Goal: Task Accomplishment & Management: Complete application form

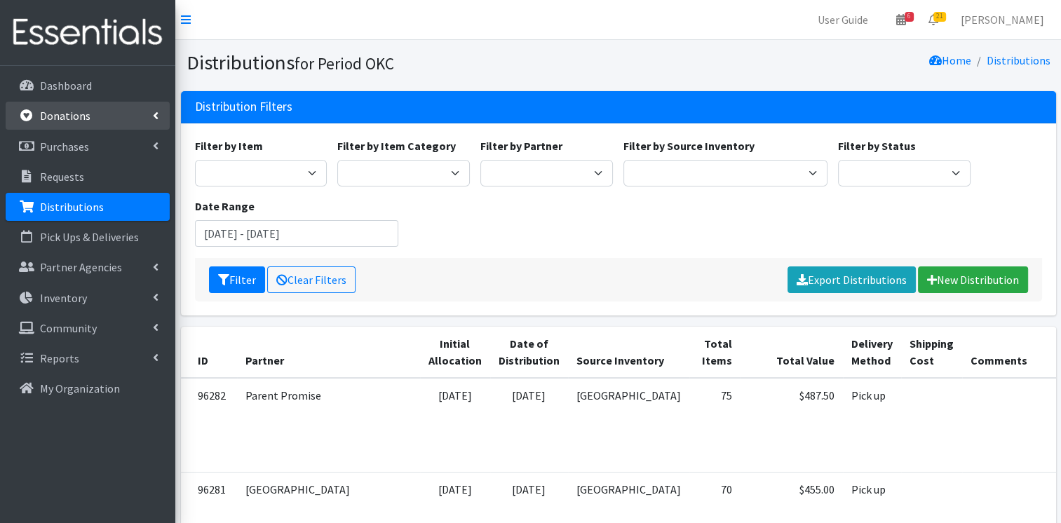
drag, startPoint x: 116, startPoint y: 116, endPoint x: 107, endPoint y: 119, distance: 9.4
click at [114, 117] on link "Donations" at bounding box center [88, 116] width 164 height 28
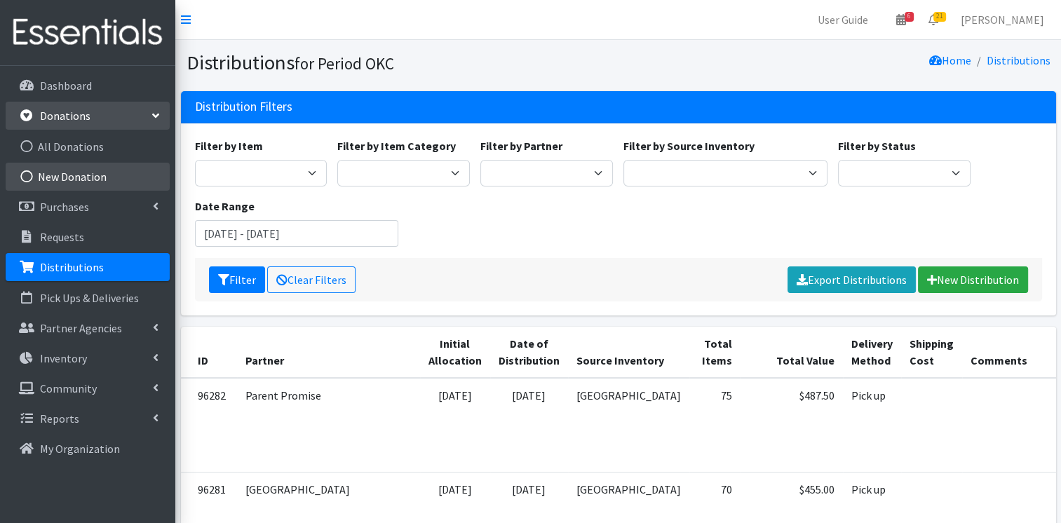
click at [85, 170] on link "New Donation" at bounding box center [88, 177] width 164 height 28
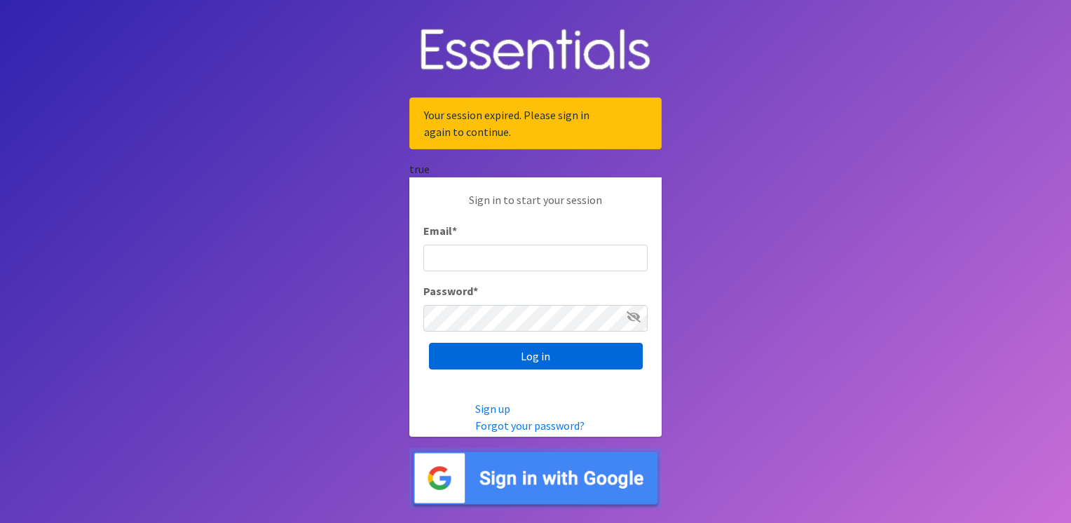
type input "service@periodokc.org"
click at [516, 352] on input "Log in" at bounding box center [536, 356] width 214 height 27
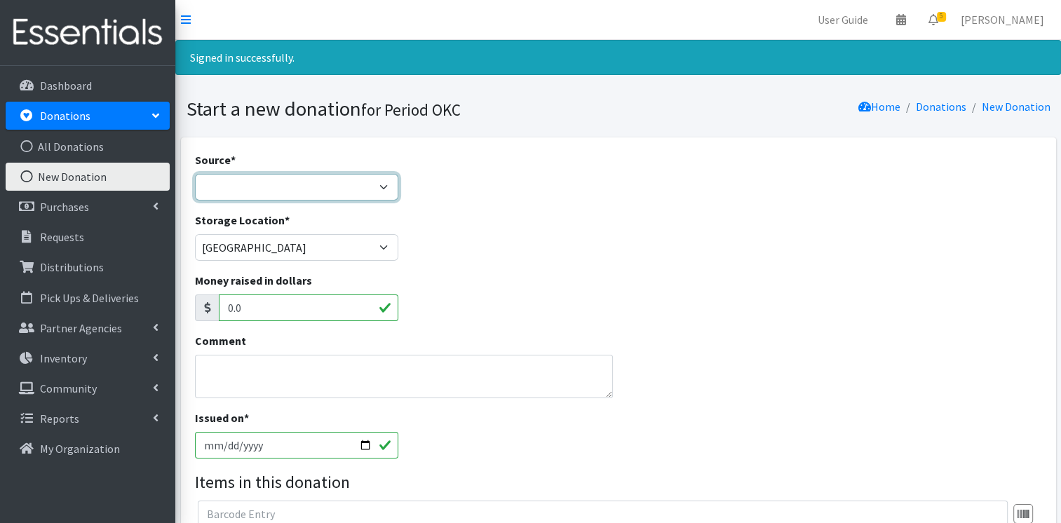
click at [317, 189] on select "Product Drive Manufacturer Donation Site Misc. Donation" at bounding box center [297, 187] width 204 height 27
select select "Misc. Donation"
click at [195, 174] on select "Product Drive Manufacturer Donation Site Misc. Donation" at bounding box center [297, 187] width 204 height 27
click at [275, 377] on textarea "Comment" at bounding box center [404, 376] width 419 height 43
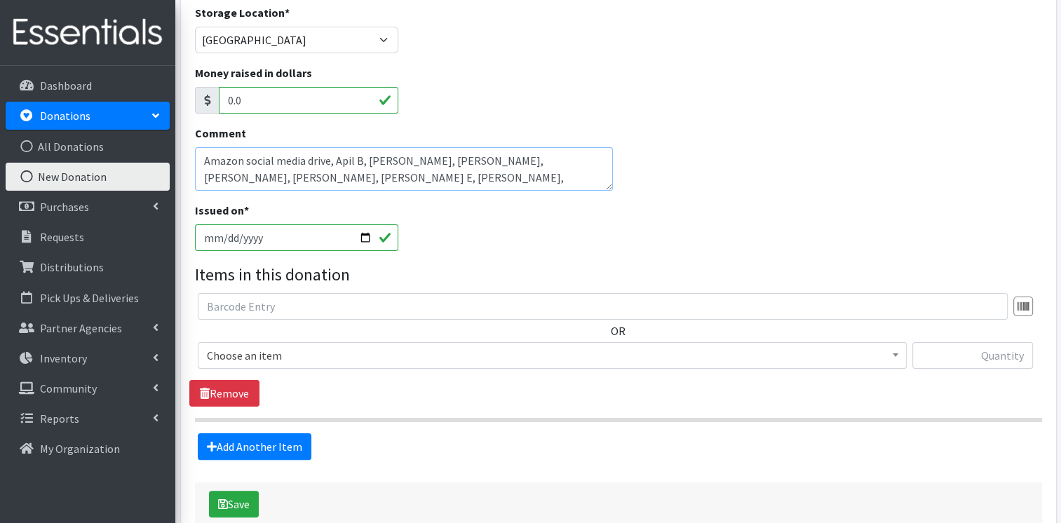
scroll to position [274, 0]
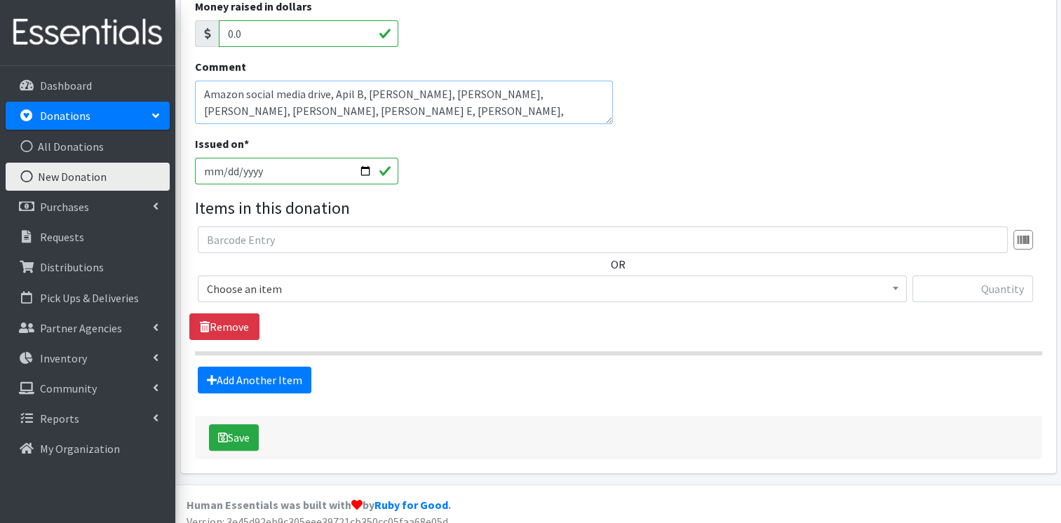
type textarea "Amazon social media drive, Apil B, Anna R, Barbara K, Amy T, Holly F, Brenda E,…"
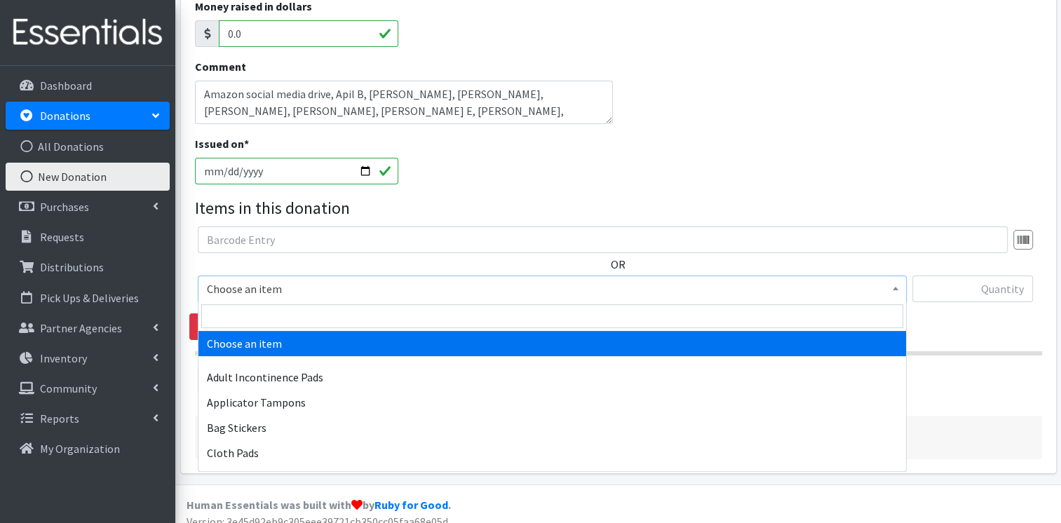
click at [446, 296] on span "Choose an item" at bounding box center [552, 289] width 691 height 20
click at [406, 316] on input "search" at bounding box center [552, 316] width 702 height 24
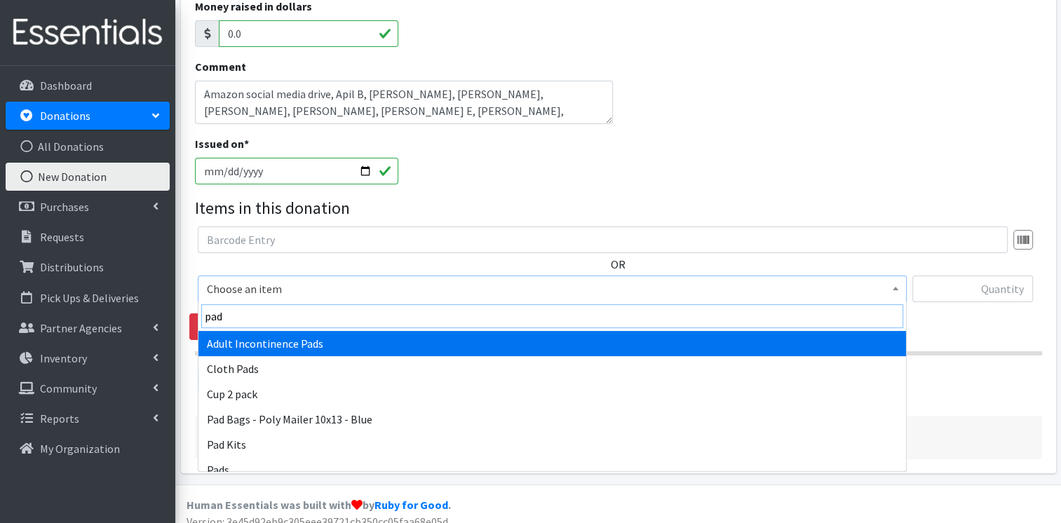
type input "pads"
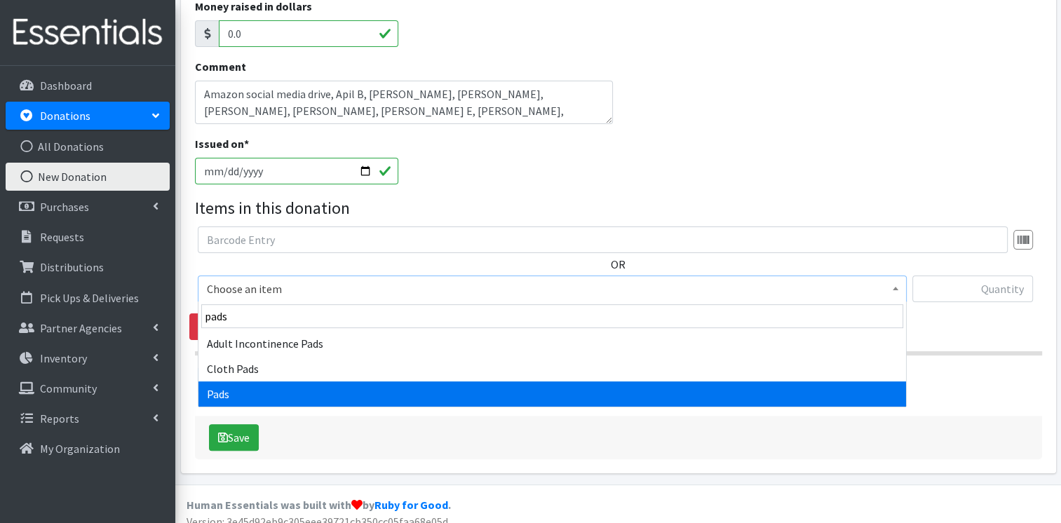
select select "12242"
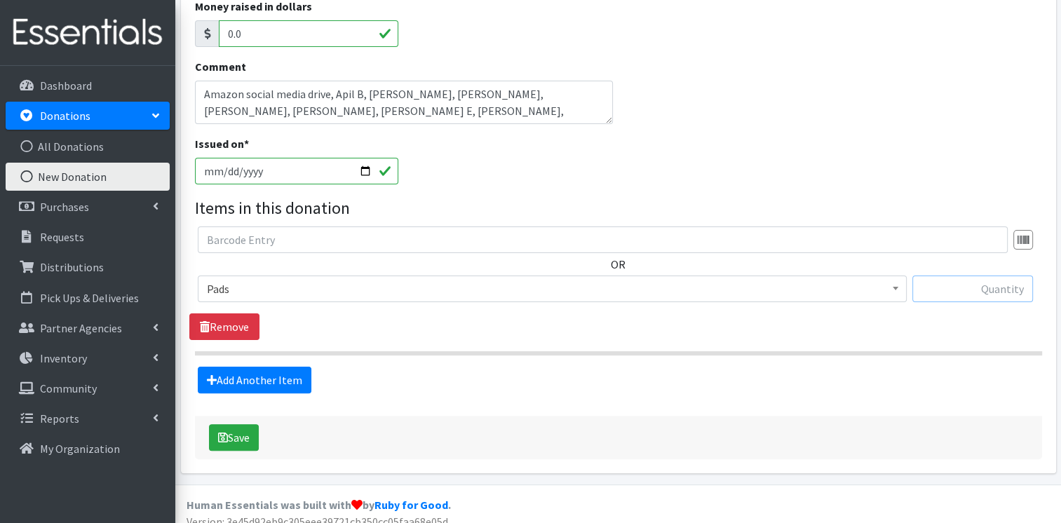
click at [948, 299] on input "text" at bounding box center [972, 289] width 121 height 27
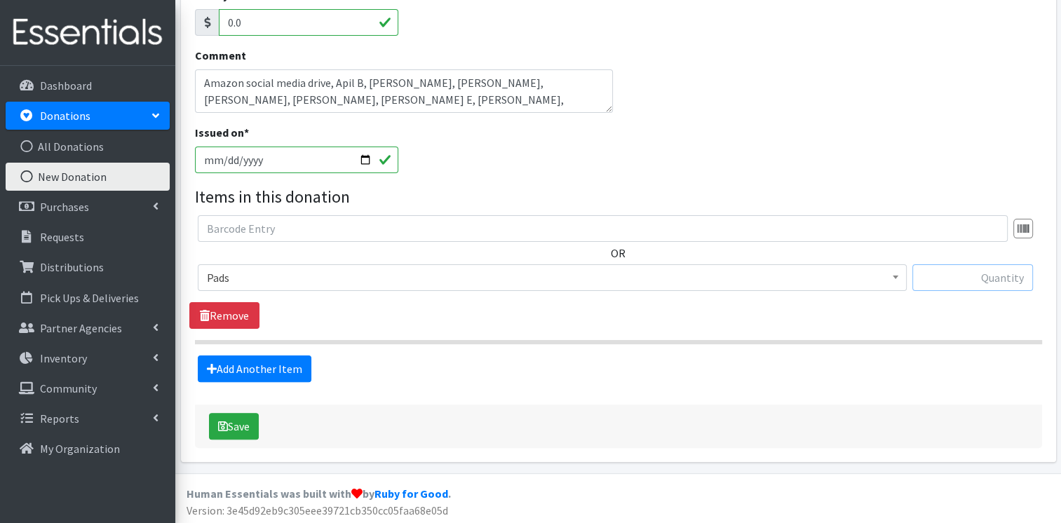
scroll to position [286, 0]
click at [979, 273] on input "text" at bounding box center [972, 277] width 121 height 27
type input "2"
type input "3478"
click at [244, 379] on link "Add Another Item" at bounding box center [255, 368] width 114 height 27
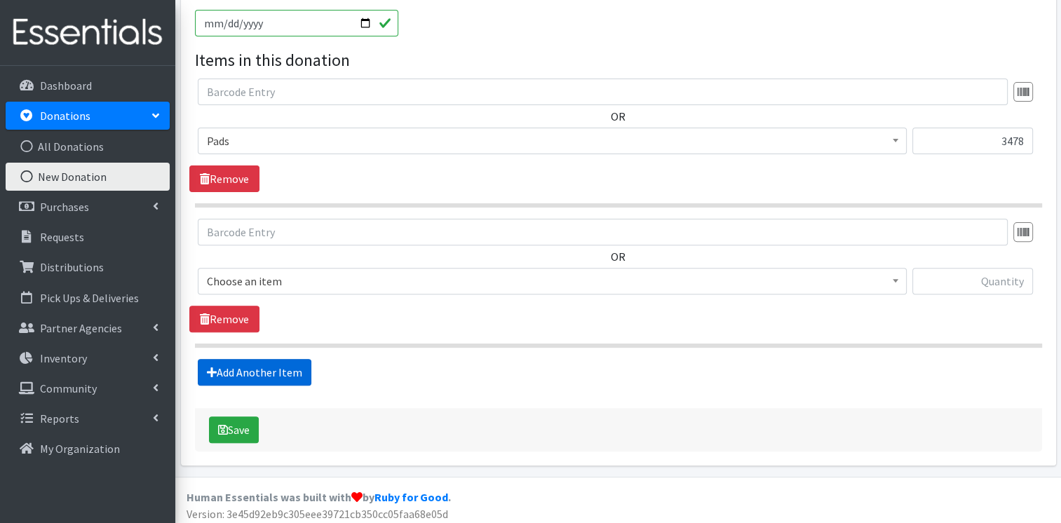
scroll to position [426, 0]
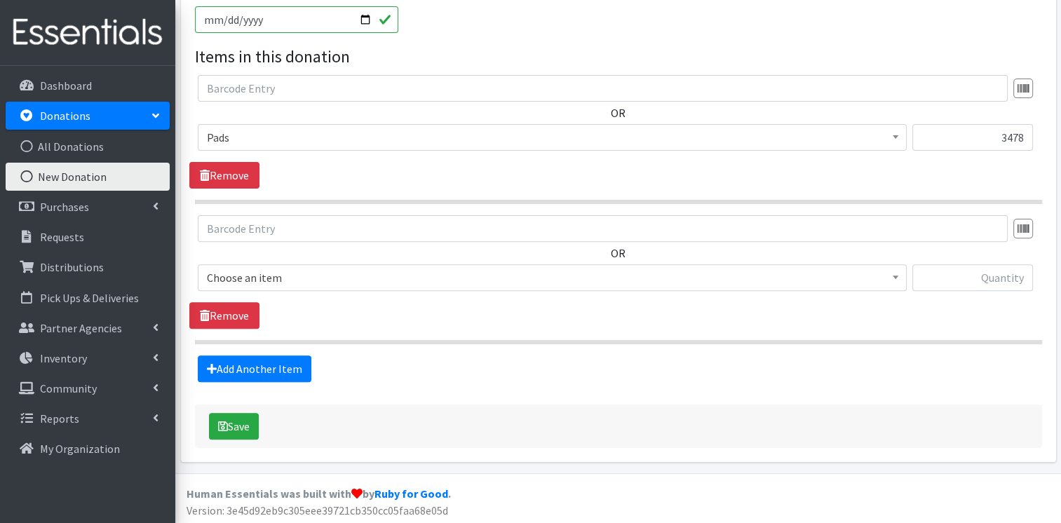
click at [292, 278] on span "Choose an item" at bounding box center [552, 278] width 691 height 20
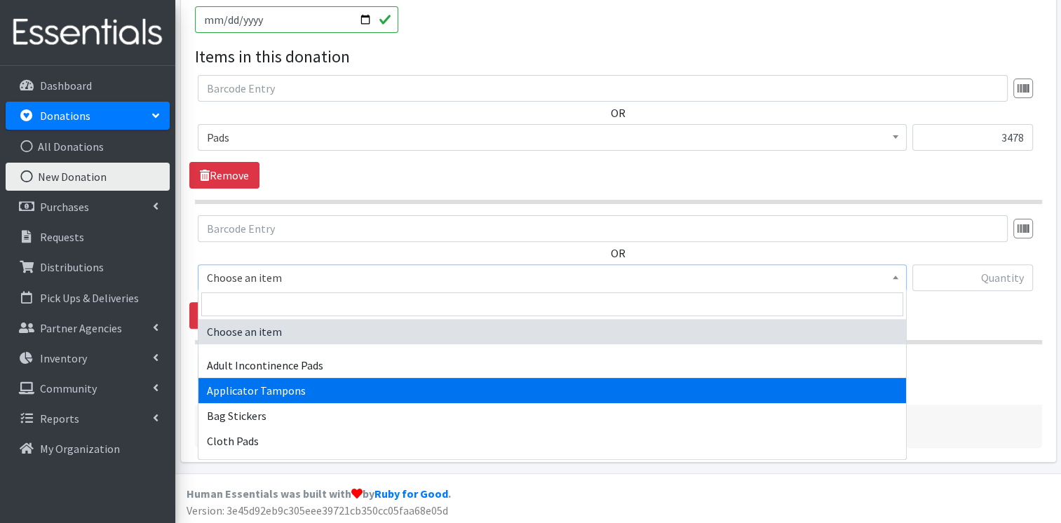
select select "12239"
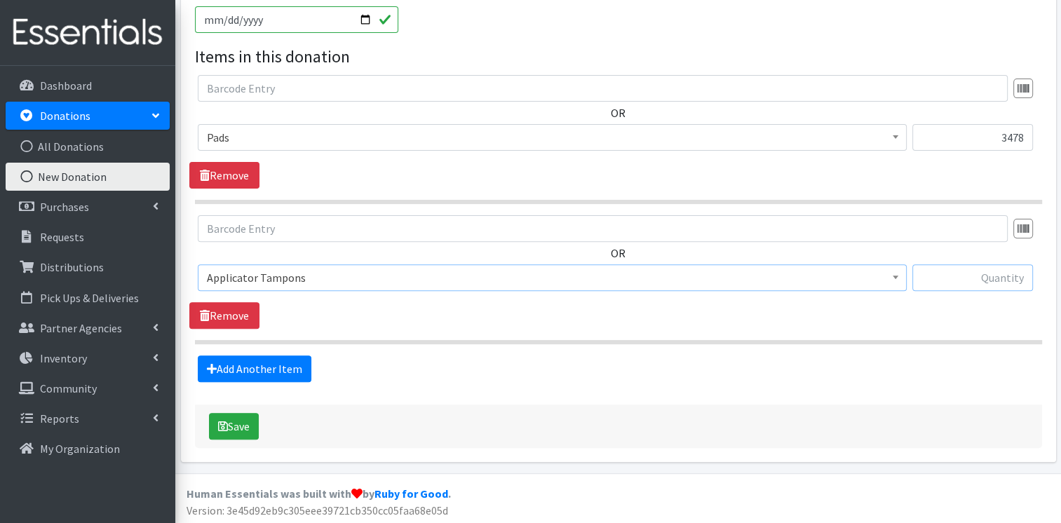
click at [1008, 280] on input "text" at bounding box center [972, 277] width 121 height 27
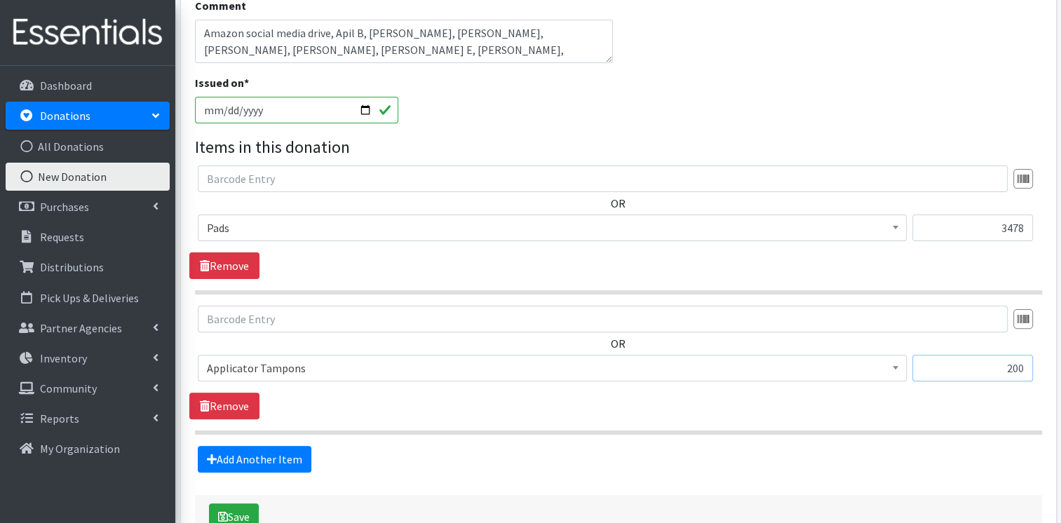
scroll to position [308, 0]
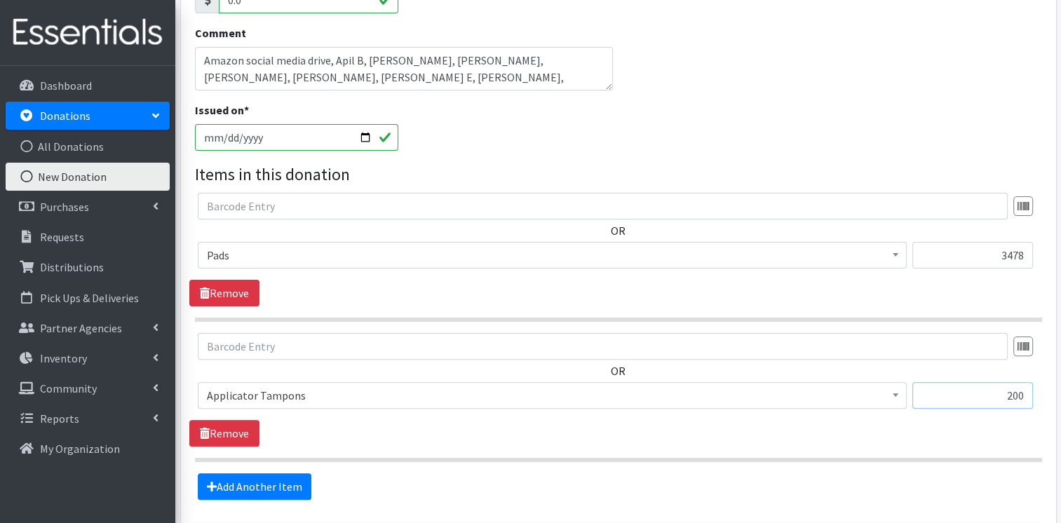
type input "200"
click at [409, 75] on textarea "Amazon social media drive, Apil B, Anna R, Barbara K, Amy T, Holly F, Brenda E,…" at bounding box center [404, 68] width 419 height 43
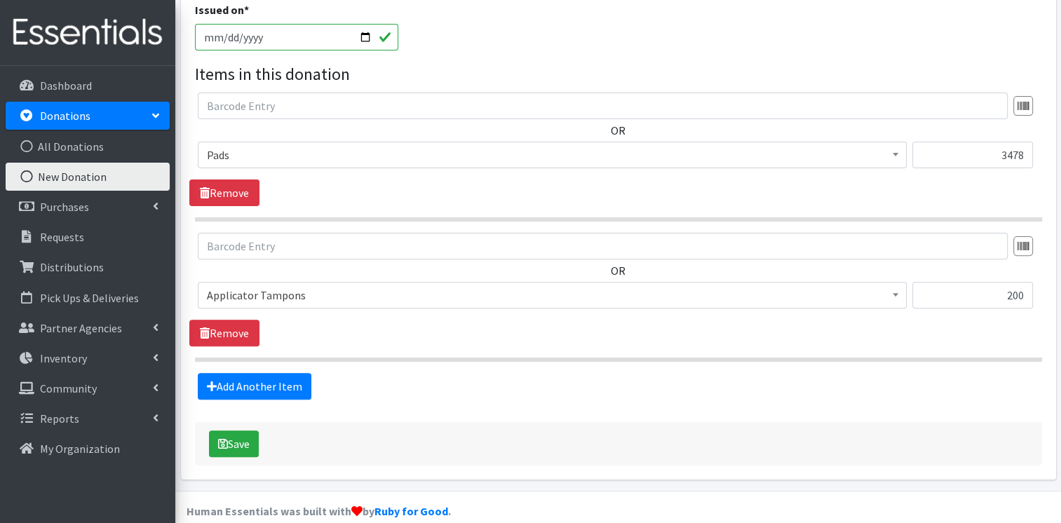
scroll to position [426, 0]
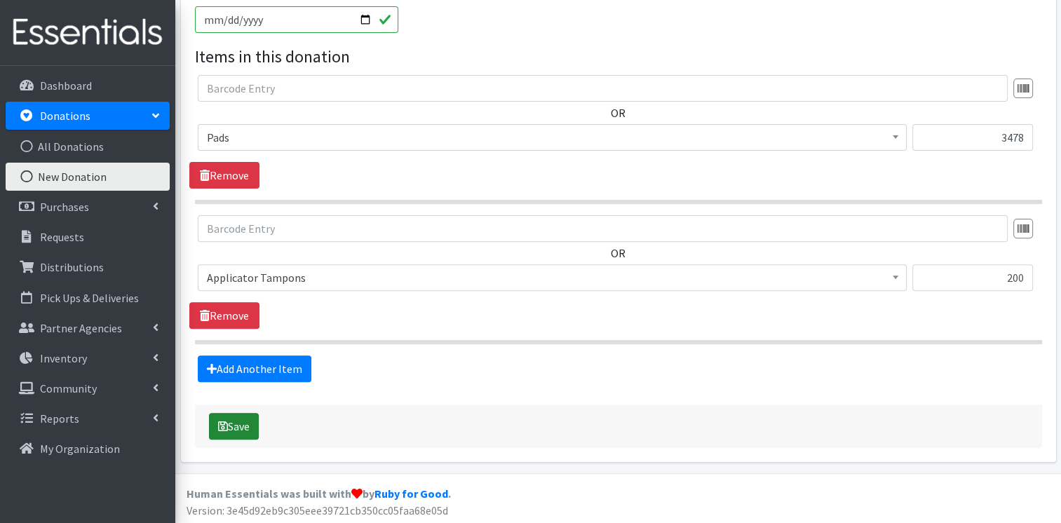
type textarea "Amazon social media drive, Apil B, Anna R, Barbara K, Amy T, Holly F, Brenda E,…"
click at [236, 420] on button "Save" at bounding box center [234, 426] width 50 height 27
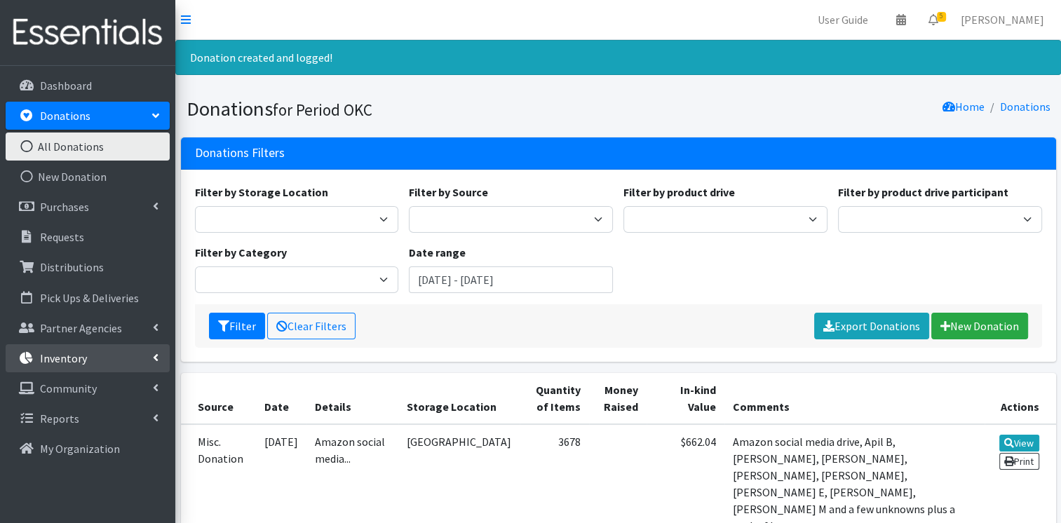
click at [49, 353] on p "Inventory" at bounding box center [63, 358] width 47 height 14
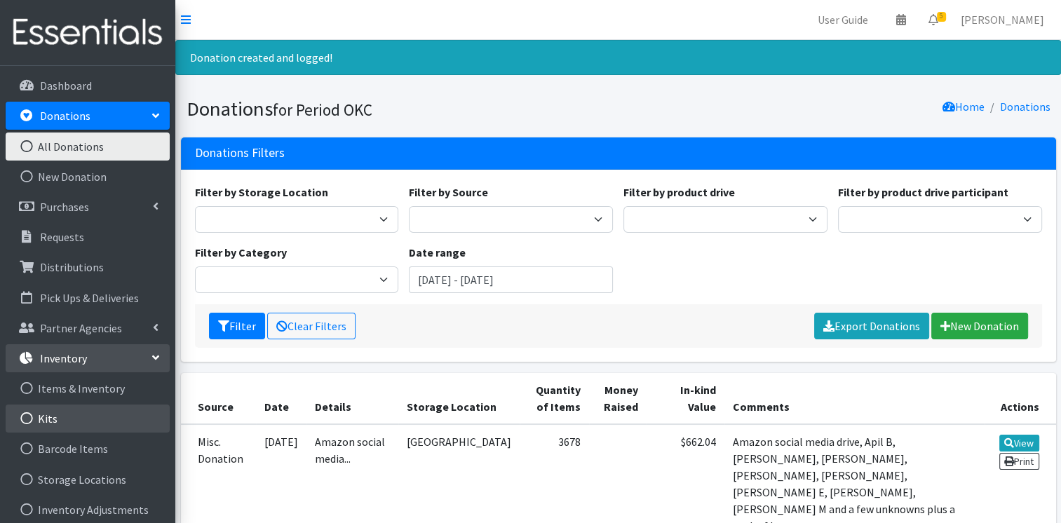
click at [61, 411] on link "Kits" at bounding box center [88, 419] width 164 height 28
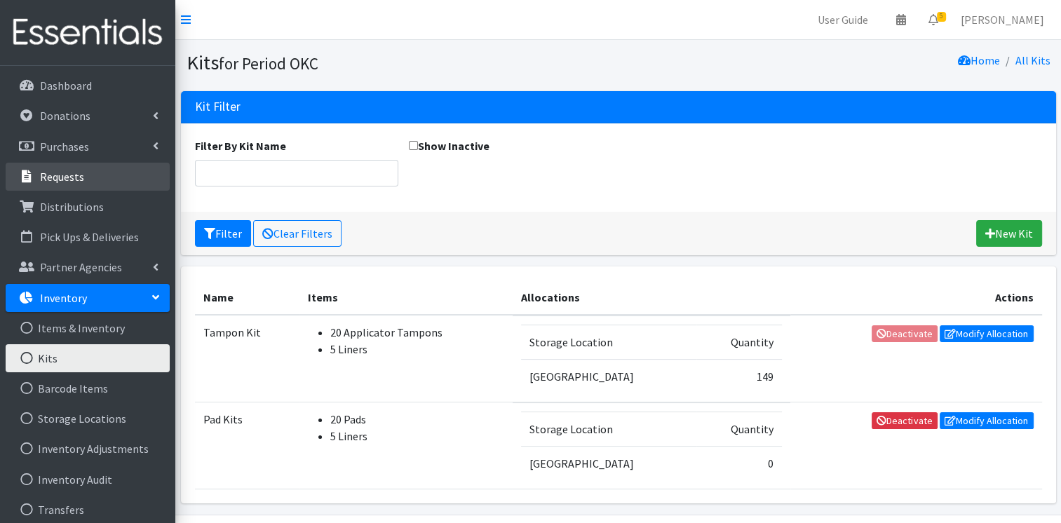
click at [119, 189] on link "Requests" at bounding box center [88, 177] width 164 height 28
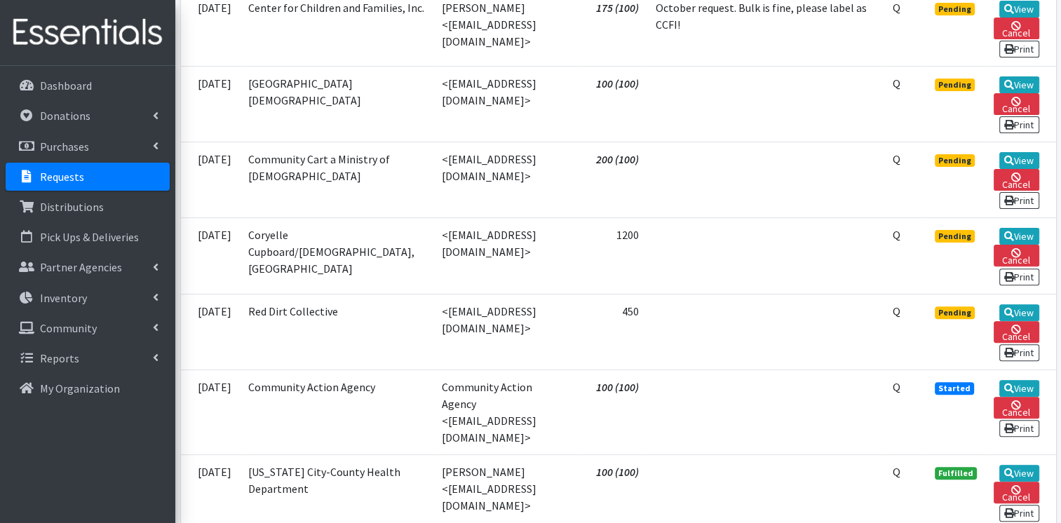
scroll to position [409, 0]
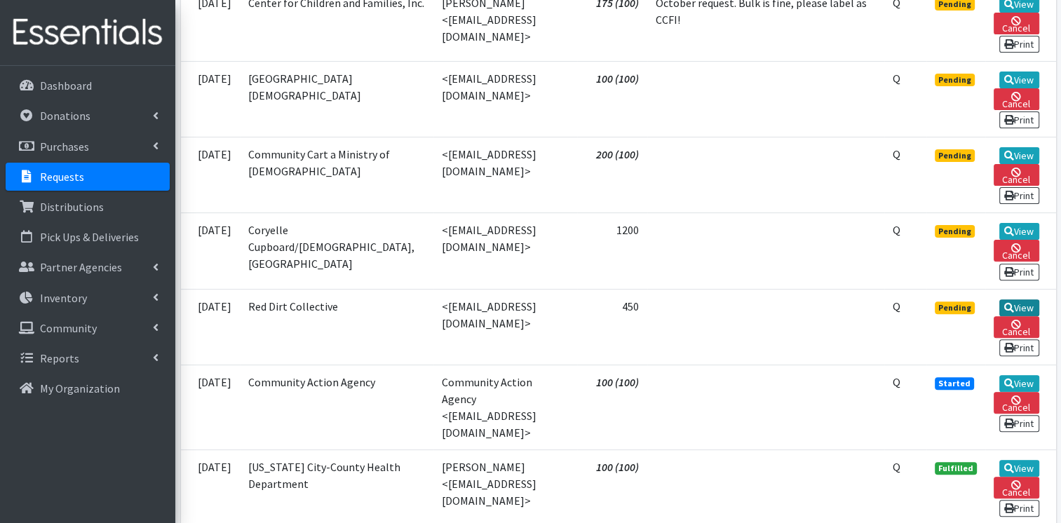
click at [1007, 307] on icon at bounding box center [1009, 308] width 10 height 10
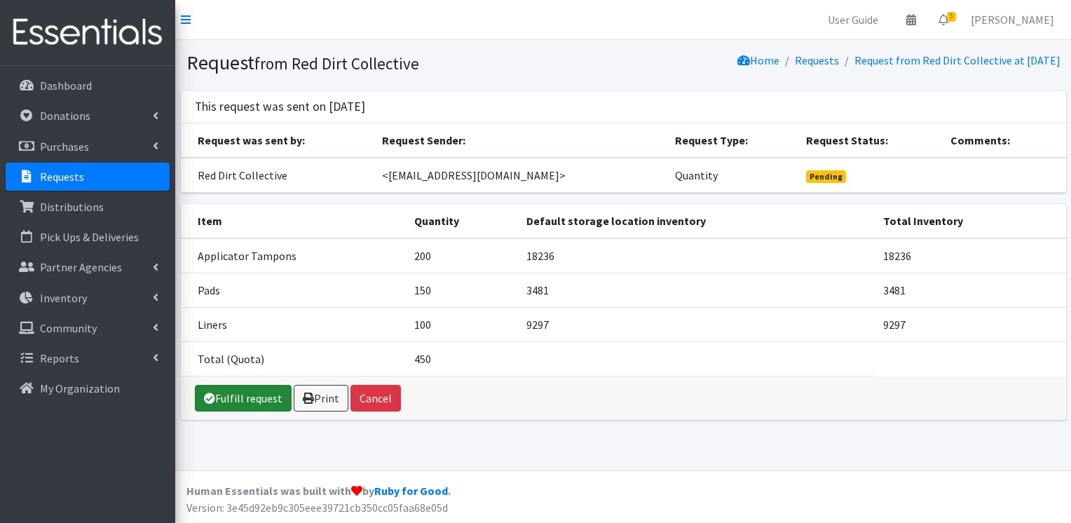
click at [261, 400] on link "Fulfill request" at bounding box center [243, 398] width 97 height 27
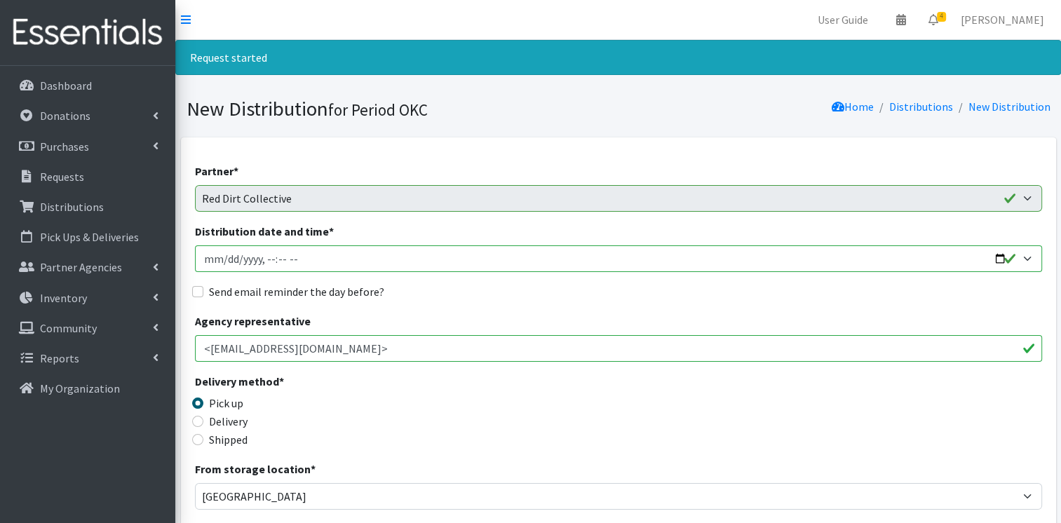
click at [208, 257] on input "Distribution date and time *" at bounding box center [618, 258] width 847 height 27
type input "2025-10-29T23:59"
type input "2025-10-09T23:59"
type input "2025-10-09T15:30"
click at [199, 295] on input "Send email reminder the day before?" at bounding box center [197, 291] width 11 height 11
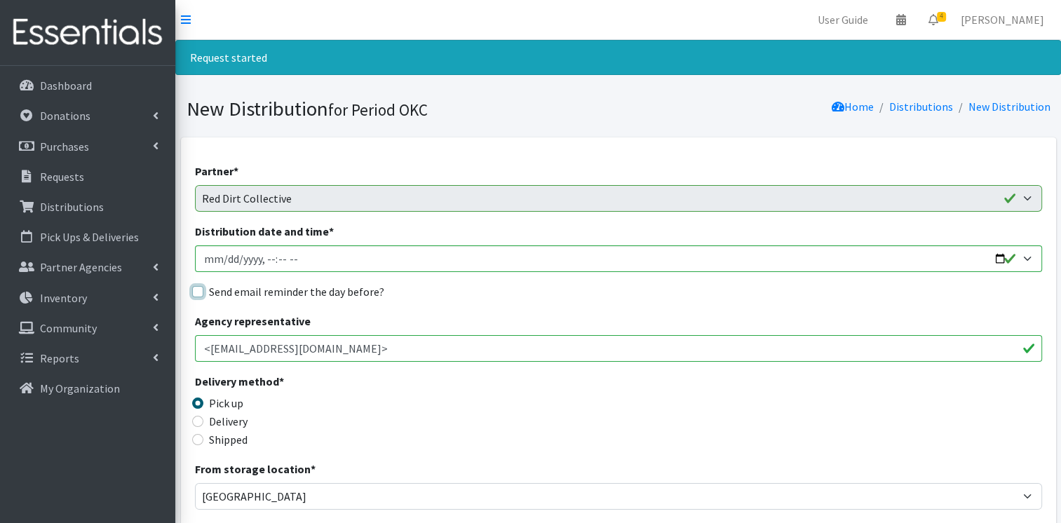
checkbox input "true"
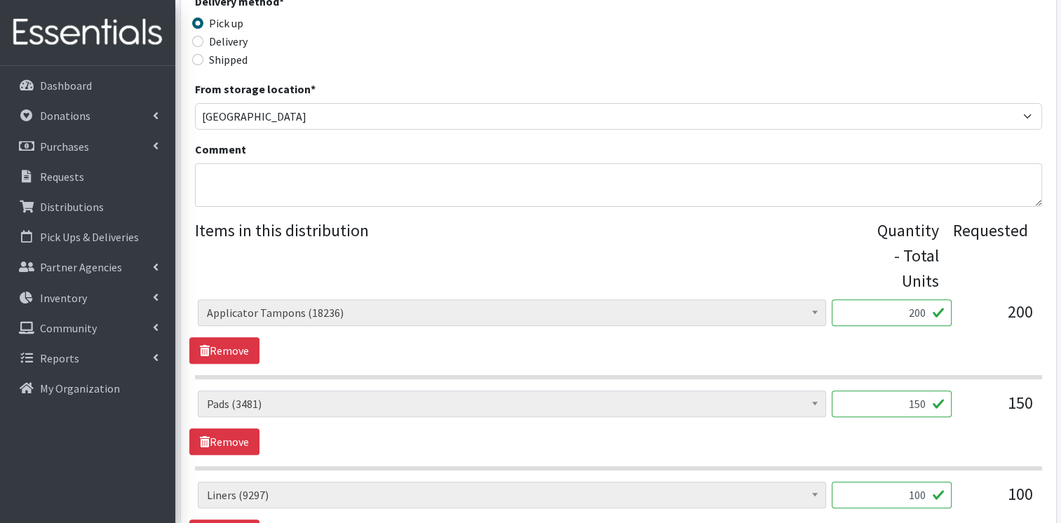
scroll to position [389, 0]
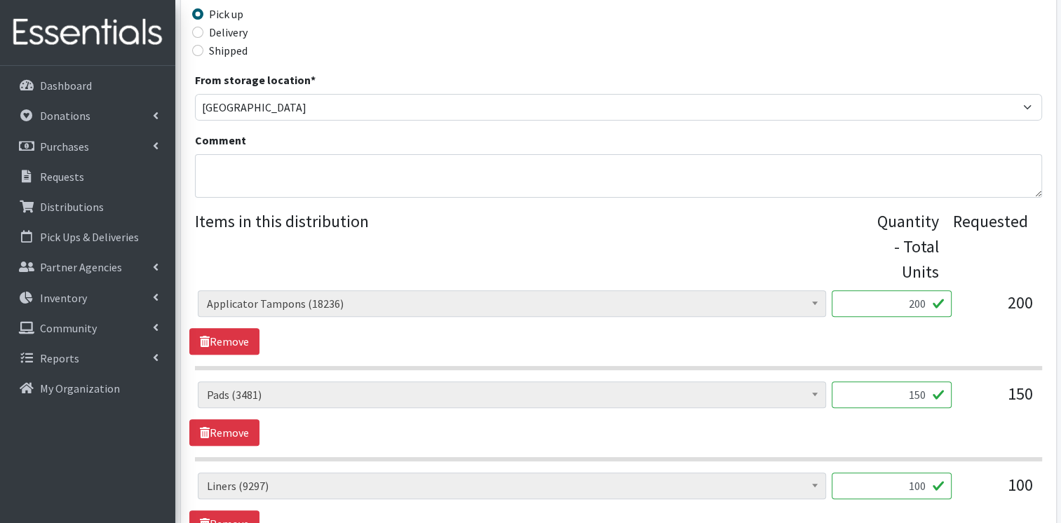
drag, startPoint x: 874, startPoint y: 311, endPoint x: 953, endPoint y: 316, distance: 79.4
click at [953, 316] on div "Adult Incontinence Pads (20) Applicator Tampons (18236) Bag Stickers (0) Cloth …" at bounding box center [618, 309] width 841 height 38
type input "384"
drag, startPoint x: 895, startPoint y: 393, endPoint x: 934, endPoint y: 394, distance: 39.3
click at [934, 394] on input "150" at bounding box center [892, 394] width 120 height 27
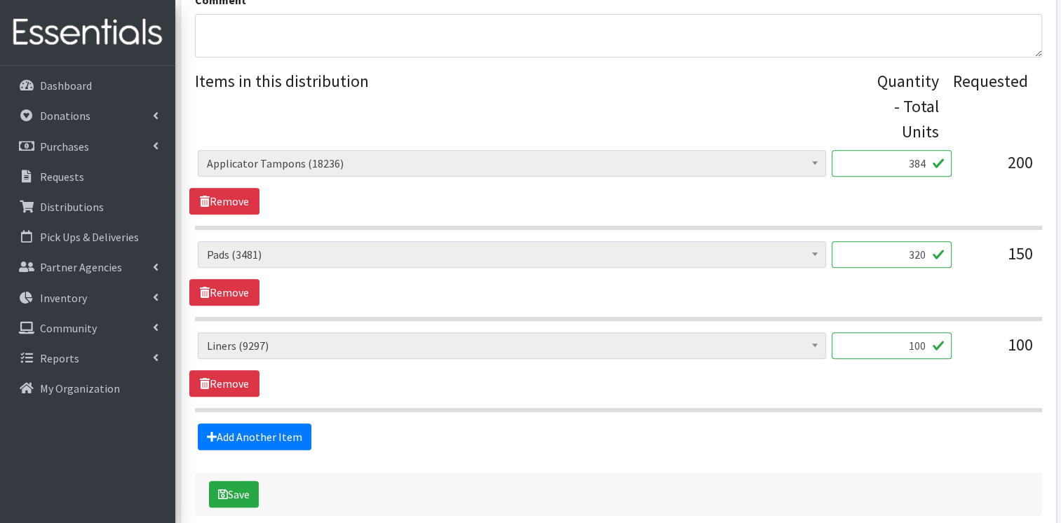
scroll to position [539, 0]
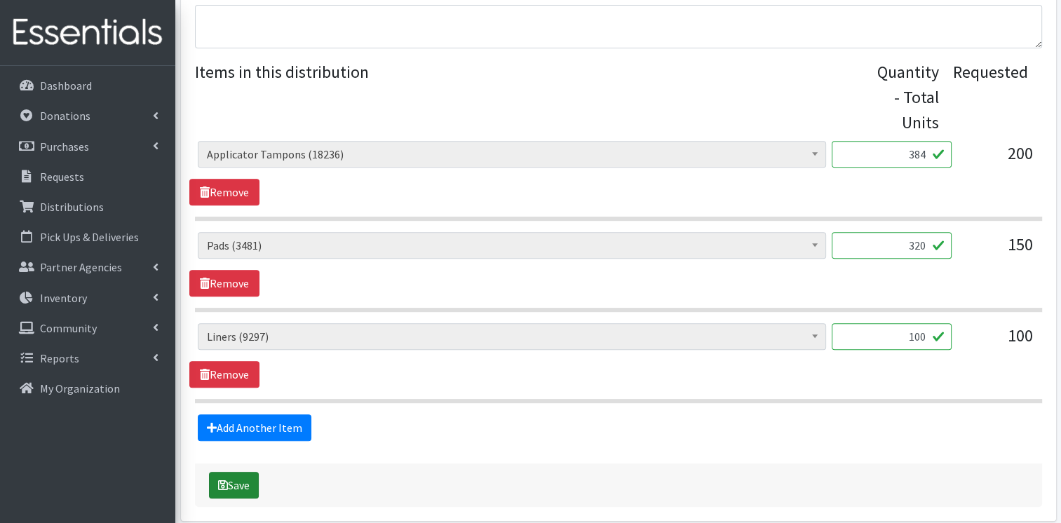
type input "320"
click at [241, 485] on button "Save" at bounding box center [234, 485] width 50 height 27
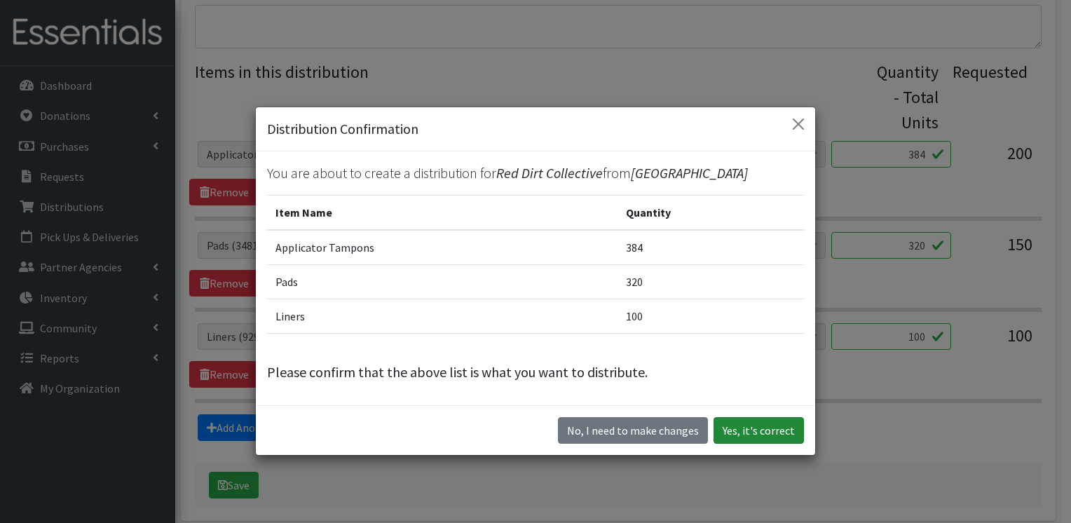
click at [720, 433] on button "Yes, it's correct" at bounding box center [759, 430] width 90 height 27
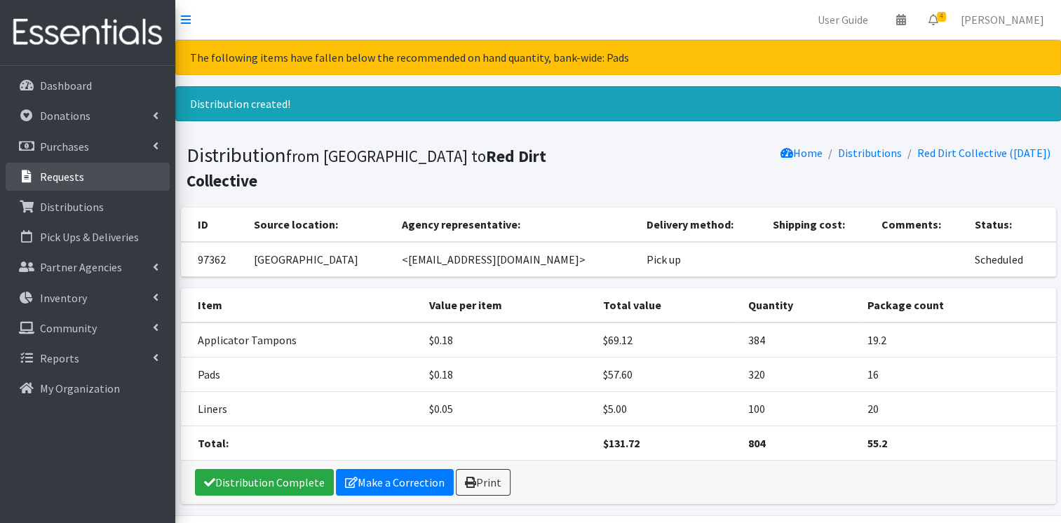
click at [74, 181] on p "Requests" at bounding box center [62, 177] width 44 height 14
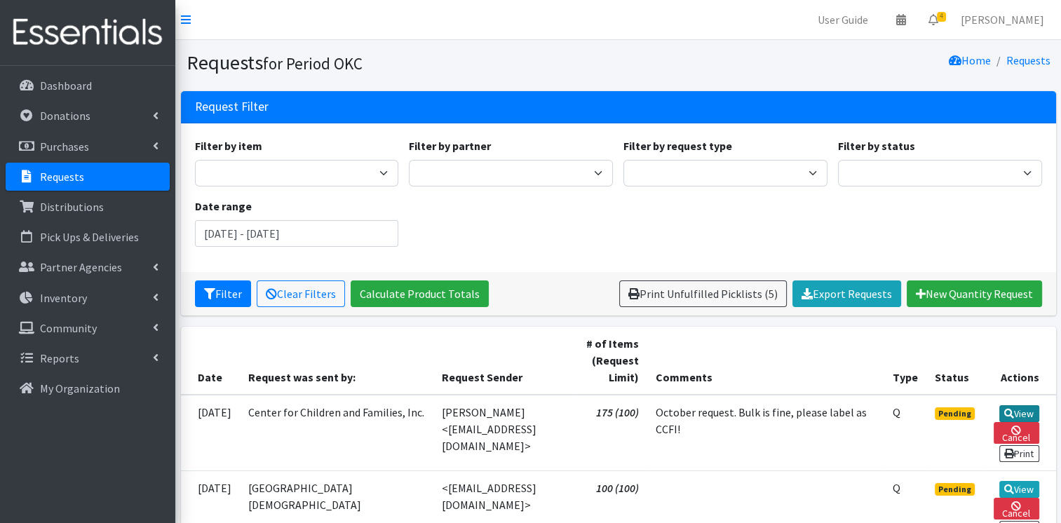
click at [1018, 408] on link "View" at bounding box center [1019, 413] width 40 height 17
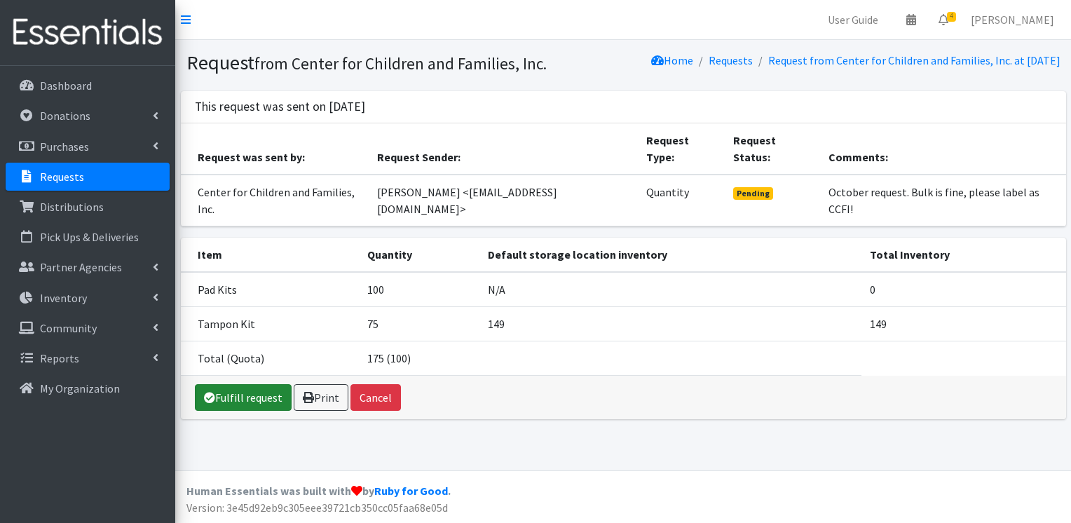
click at [249, 384] on link "Fulfill request" at bounding box center [243, 397] width 97 height 27
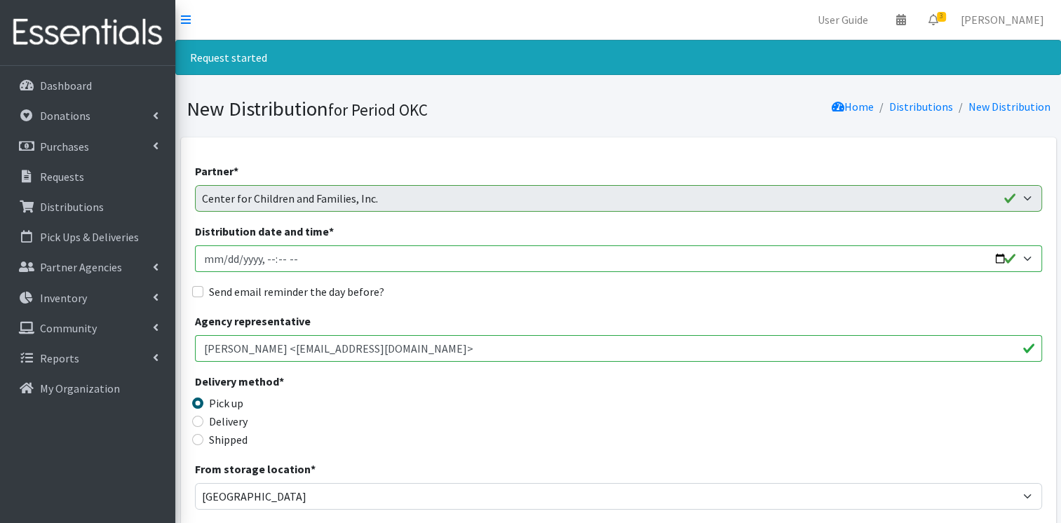
click at [207, 259] on input "Distribution date and time *" at bounding box center [618, 258] width 847 height 27
type input "[DATE]T23:59"
type input "[DATE]T15:30"
click at [209, 291] on label "Send email reminder the day before?" at bounding box center [296, 291] width 175 height 17
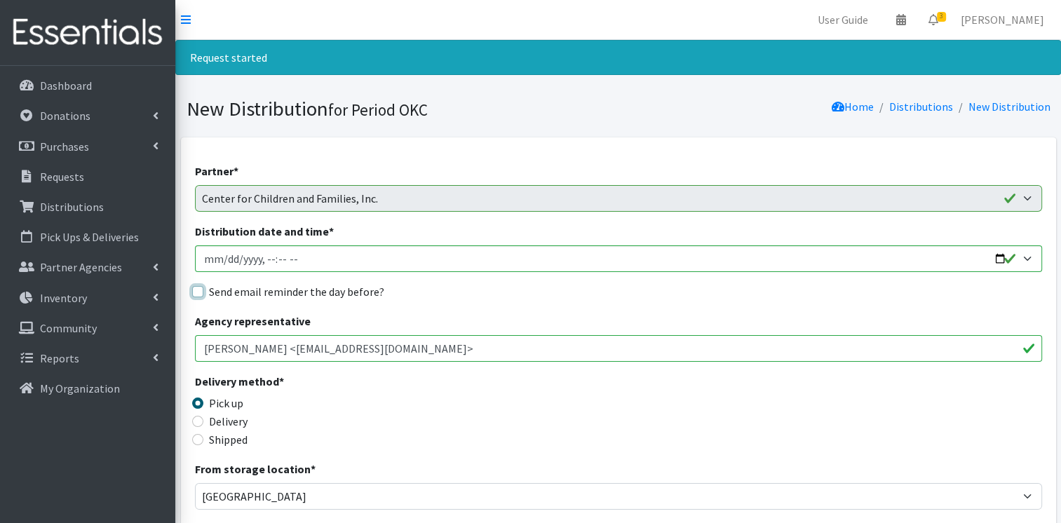
click at [203, 291] on input "Send email reminder the day before?" at bounding box center [197, 291] width 11 height 11
checkbox input "true"
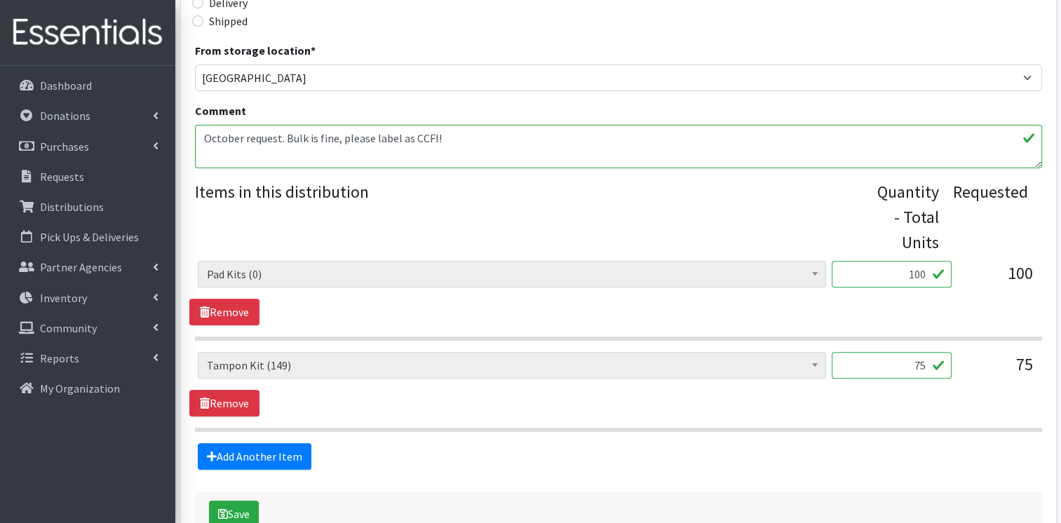
scroll to position [426, 0]
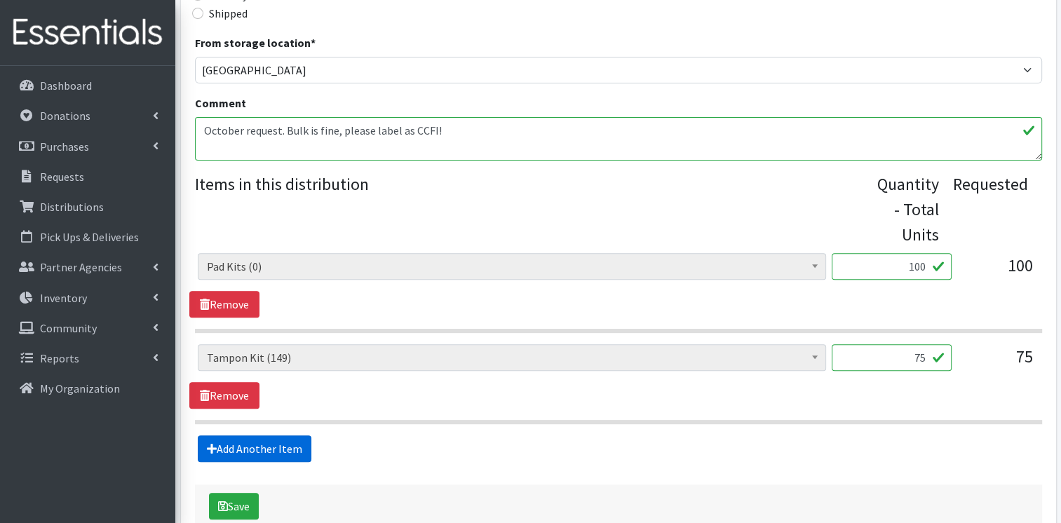
click at [217, 450] on link "Add Another Item" at bounding box center [255, 448] width 114 height 27
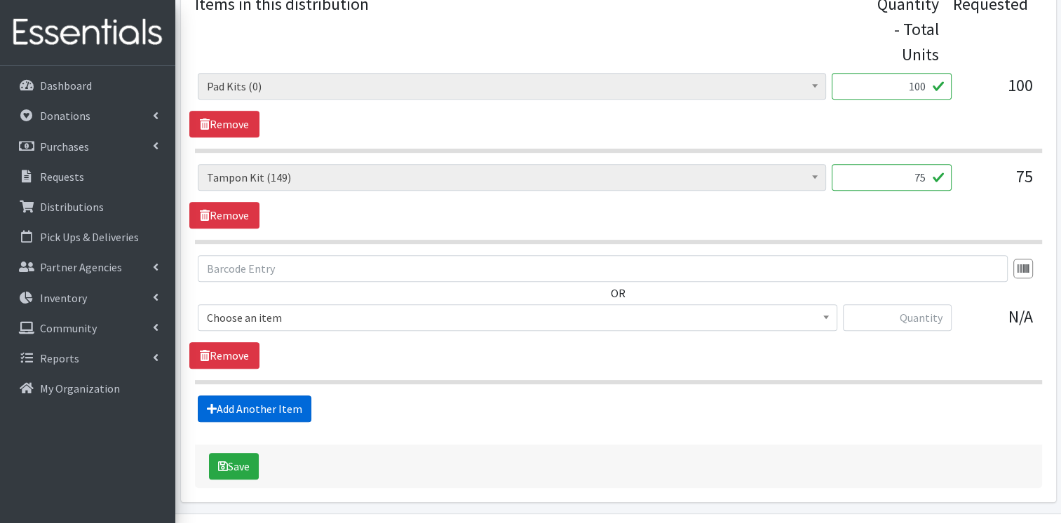
scroll to position [646, 0]
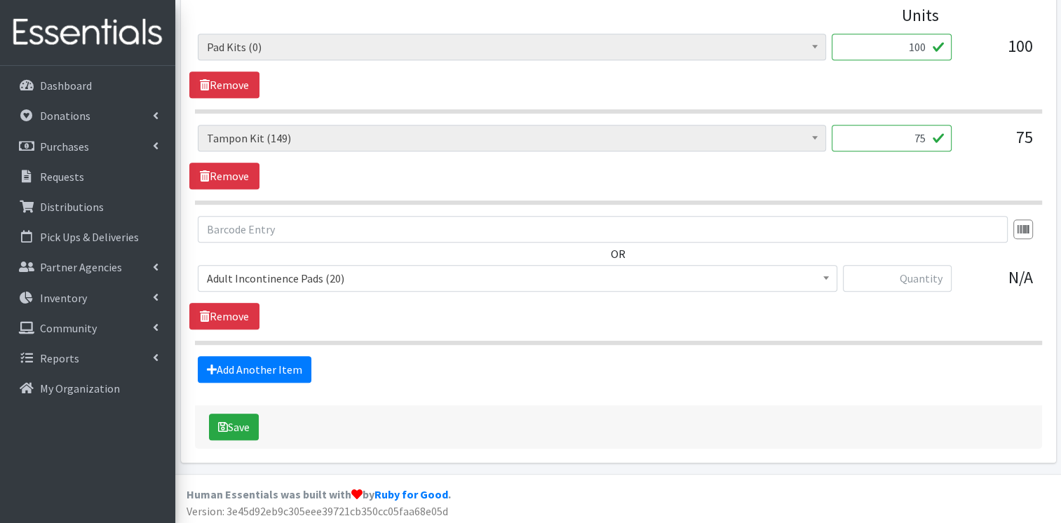
click at [287, 280] on span "Adult Incontinence Pads (20)" at bounding box center [517, 279] width 621 height 20
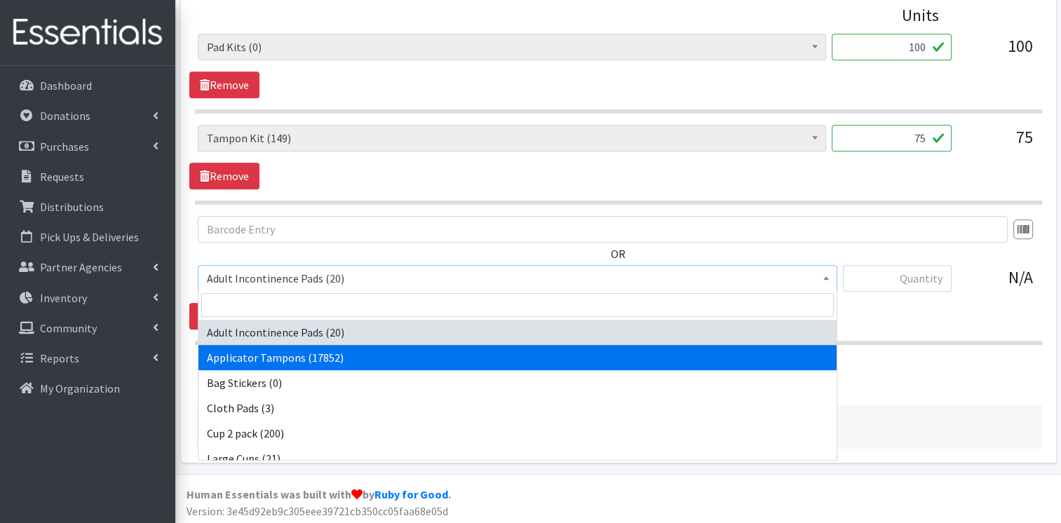
select select "12239"
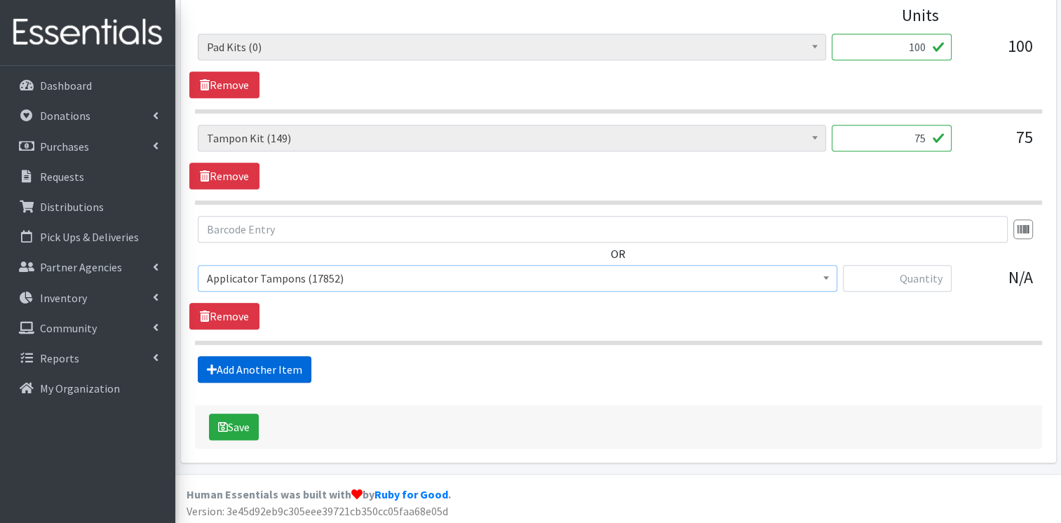
click at [251, 364] on link "Add Another Item" at bounding box center [255, 369] width 114 height 27
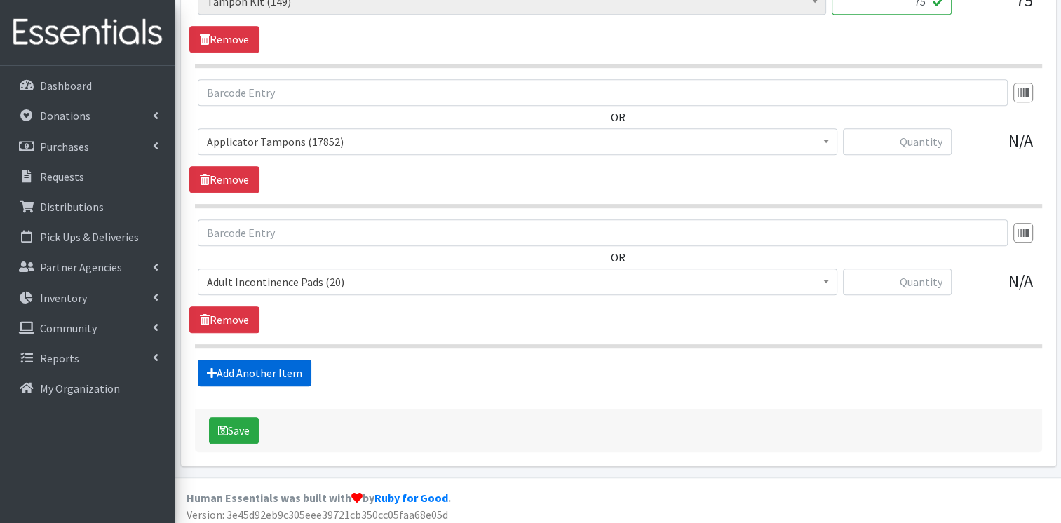
scroll to position [785, 0]
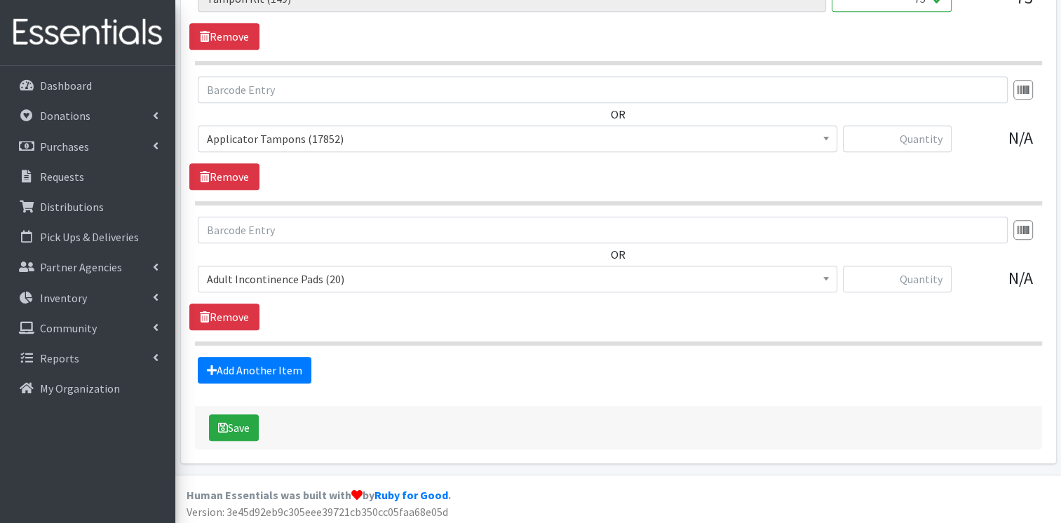
click at [289, 279] on span "Adult Incontinence Pads (20)" at bounding box center [517, 279] width 621 height 20
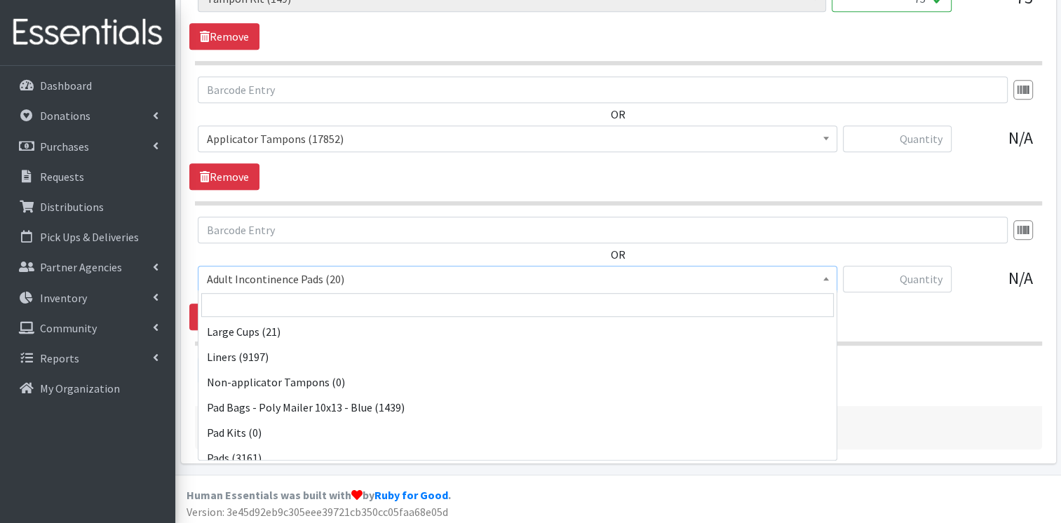
scroll to position [129, 0]
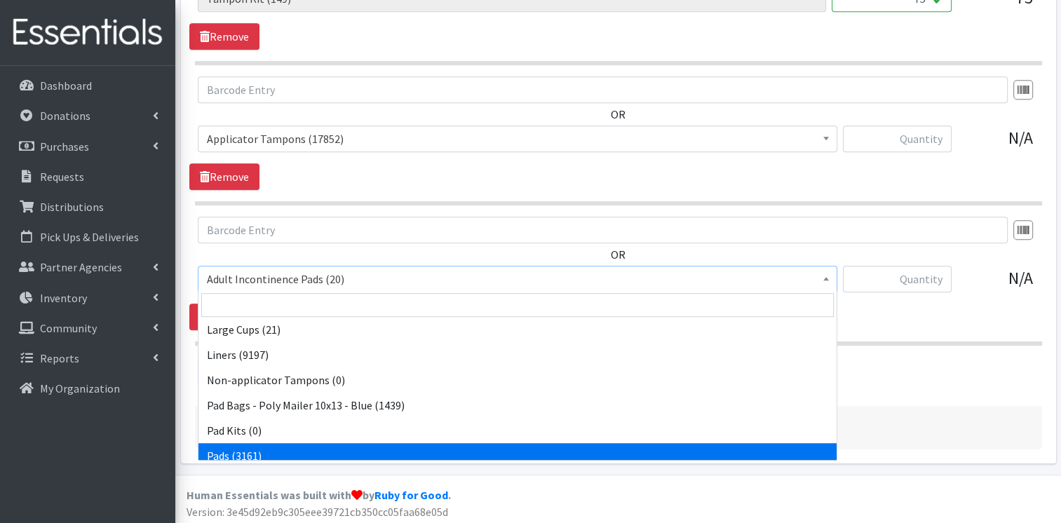
select select "12242"
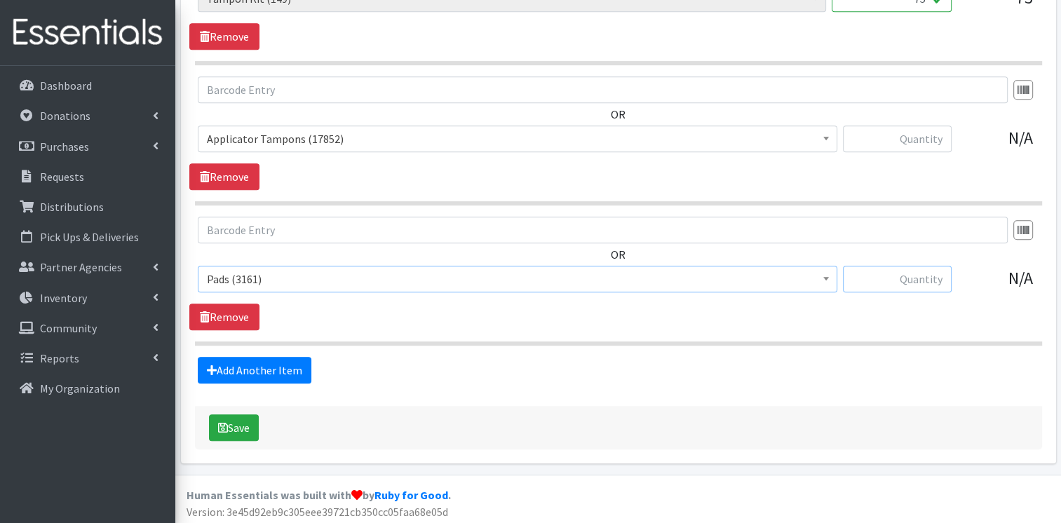
click at [889, 283] on input "text" at bounding box center [897, 279] width 109 height 27
type input "556"
click at [908, 137] on input "text" at bounding box center [897, 139] width 109 height 27
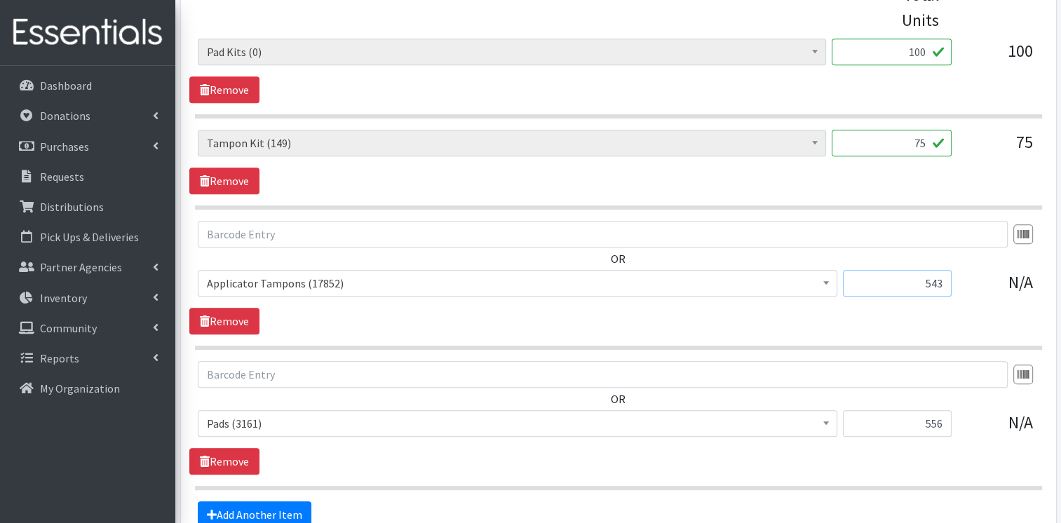
scroll to position [632, 0]
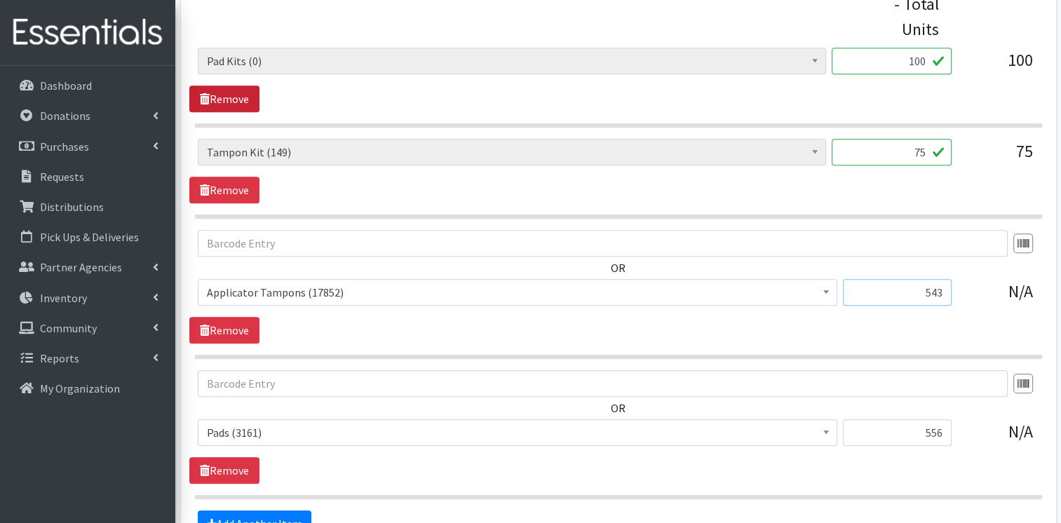
type input "543"
click at [202, 96] on icon at bounding box center [205, 98] width 10 height 11
click at [222, 184] on link "Remove" at bounding box center [224, 190] width 70 height 27
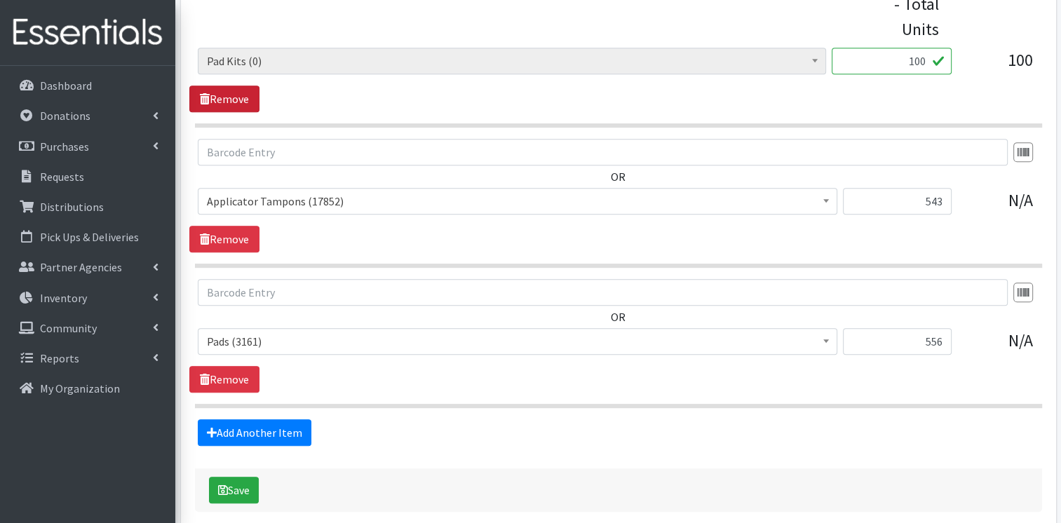
click at [236, 108] on link "Remove" at bounding box center [224, 99] width 70 height 27
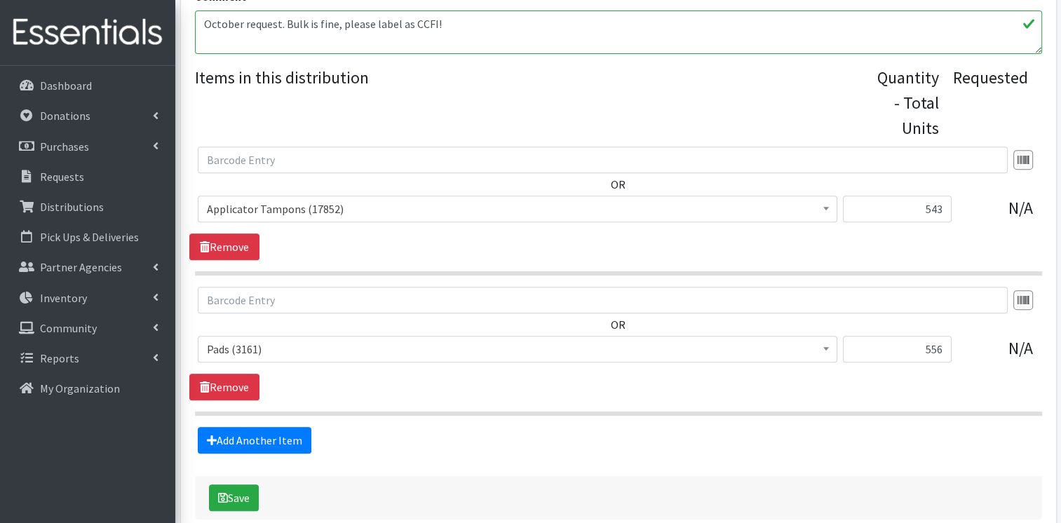
scroll to position [582, 0]
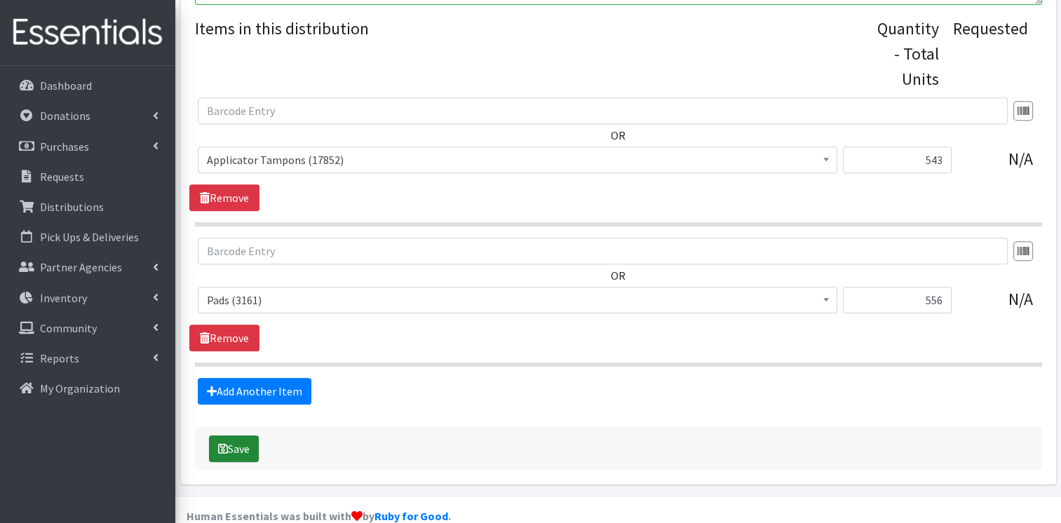
click at [231, 440] on button "Save" at bounding box center [234, 448] width 50 height 27
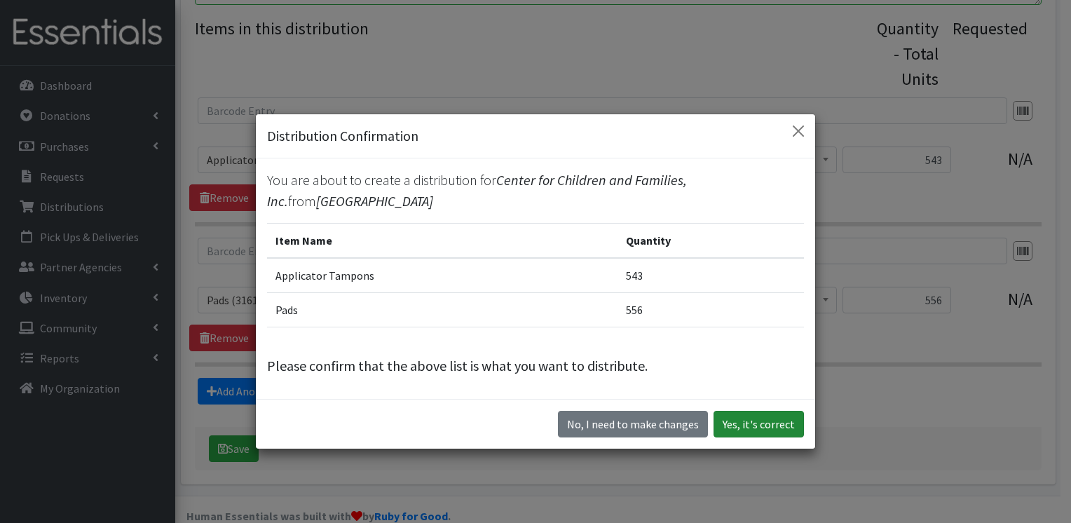
click at [732, 411] on button "Yes, it's correct" at bounding box center [759, 424] width 90 height 27
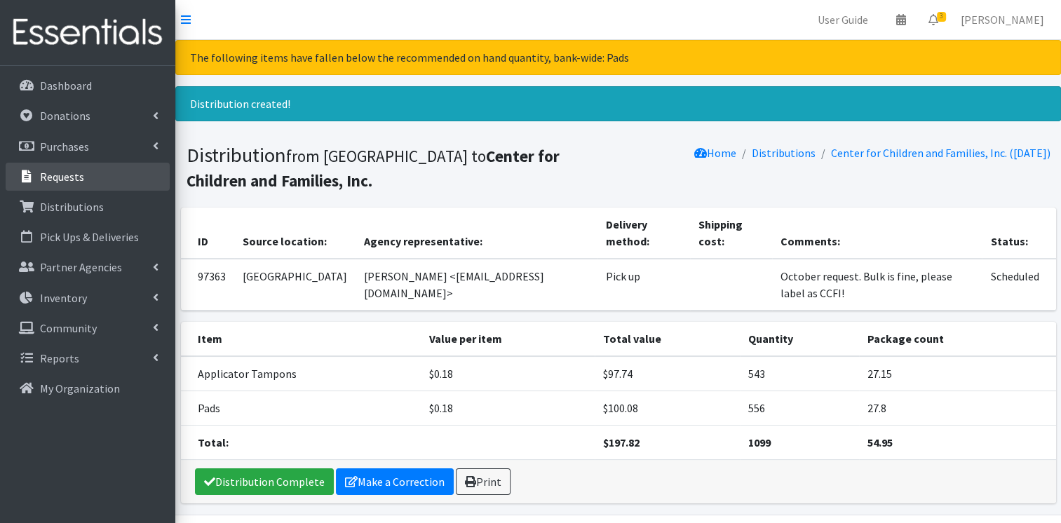
click at [107, 182] on link "Requests" at bounding box center [88, 177] width 164 height 28
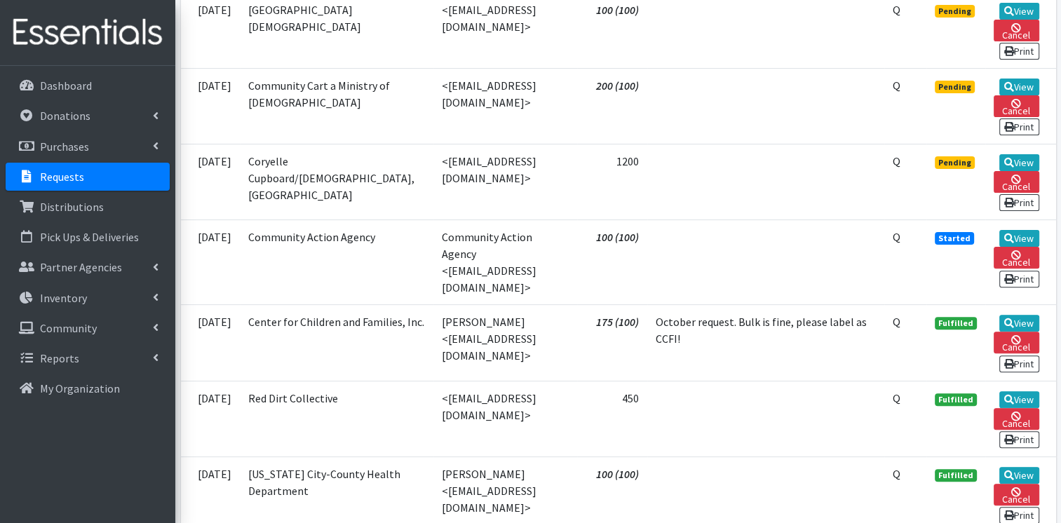
scroll to position [421, 0]
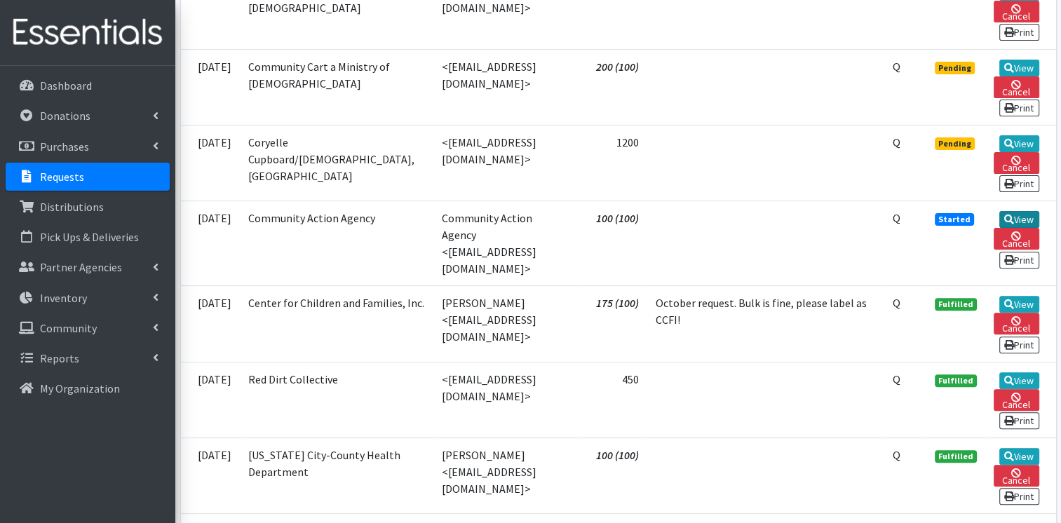
click at [1010, 219] on link "View" at bounding box center [1019, 219] width 40 height 17
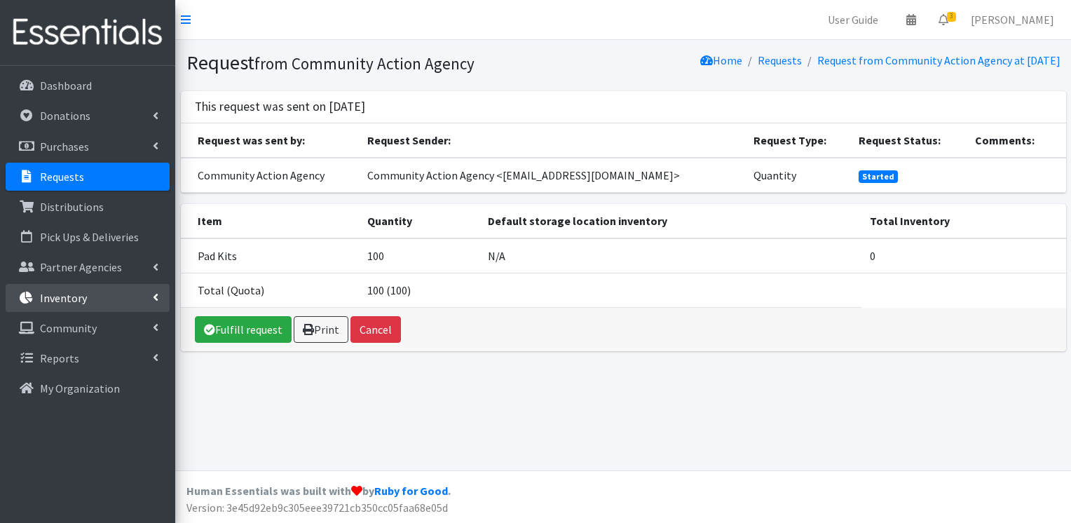
click at [95, 292] on link "Inventory" at bounding box center [88, 298] width 164 height 28
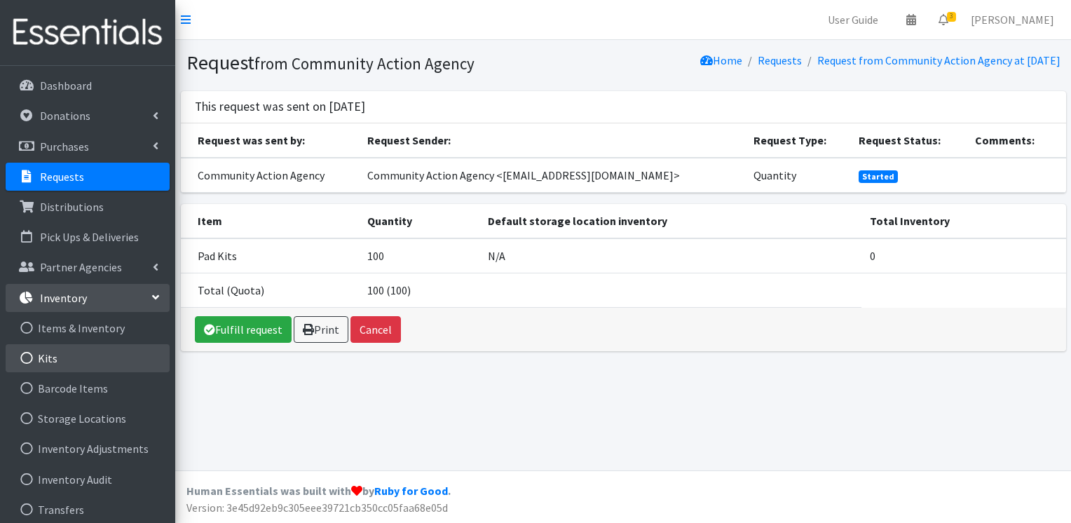
click at [79, 355] on link "Kits" at bounding box center [88, 358] width 164 height 28
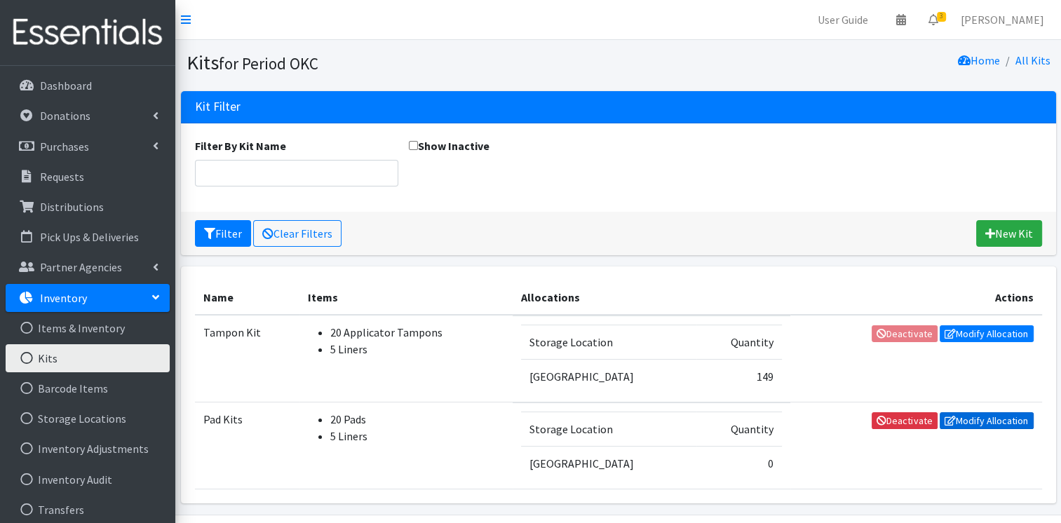
click at [956, 422] on link "Modify Allocation" at bounding box center [987, 420] width 94 height 17
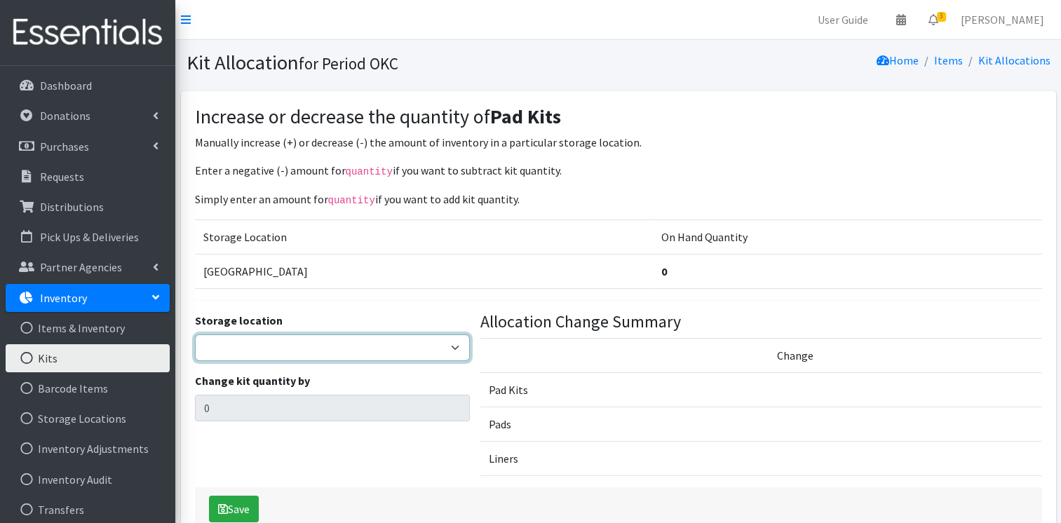
click at [406, 346] on select "5th Street MorningStar Storage" at bounding box center [333, 347] width 276 height 27
select select "345"
click at [195, 334] on select "5th Street MorningStar Storage" at bounding box center [333, 347] width 276 height 27
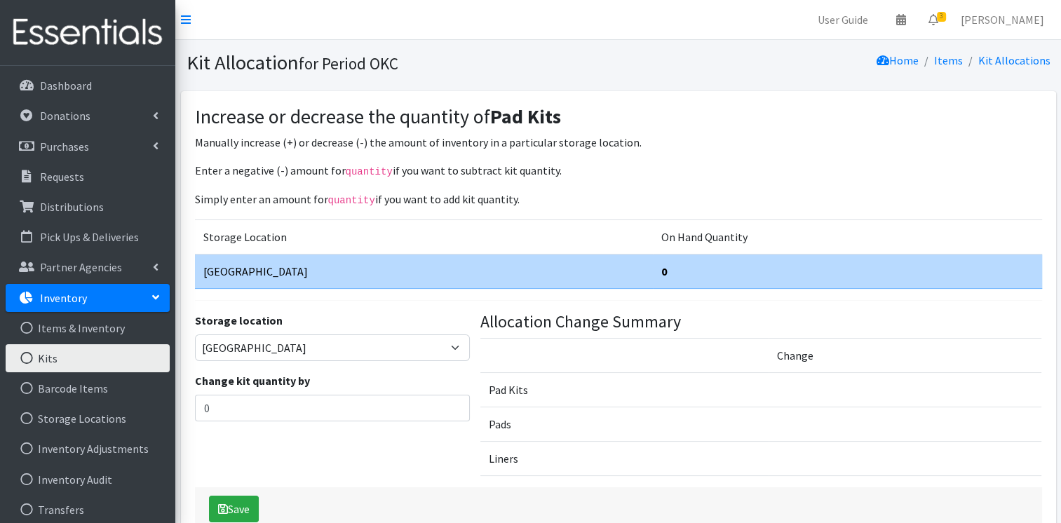
click at [310, 422] on div "Storage location 5th Street MorningStar Storage Change kit quantity by 0" at bounding box center [332, 399] width 286 height 175
drag, startPoint x: 257, startPoint y: 402, endPoint x: 196, endPoint y: 398, distance: 61.1
click at [196, 398] on input "0" at bounding box center [333, 408] width 276 height 27
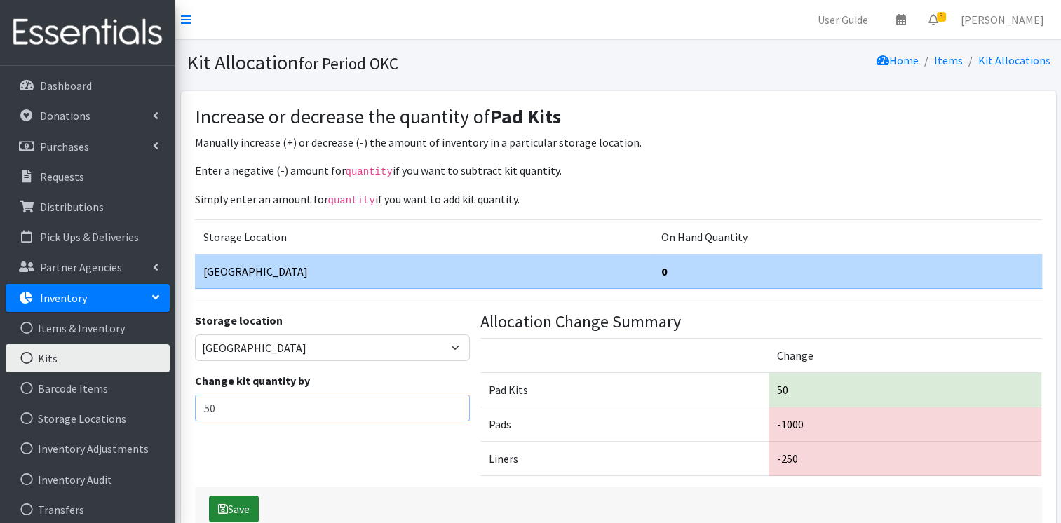
type input "50"
click at [228, 498] on button "Save" at bounding box center [234, 509] width 50 height 27
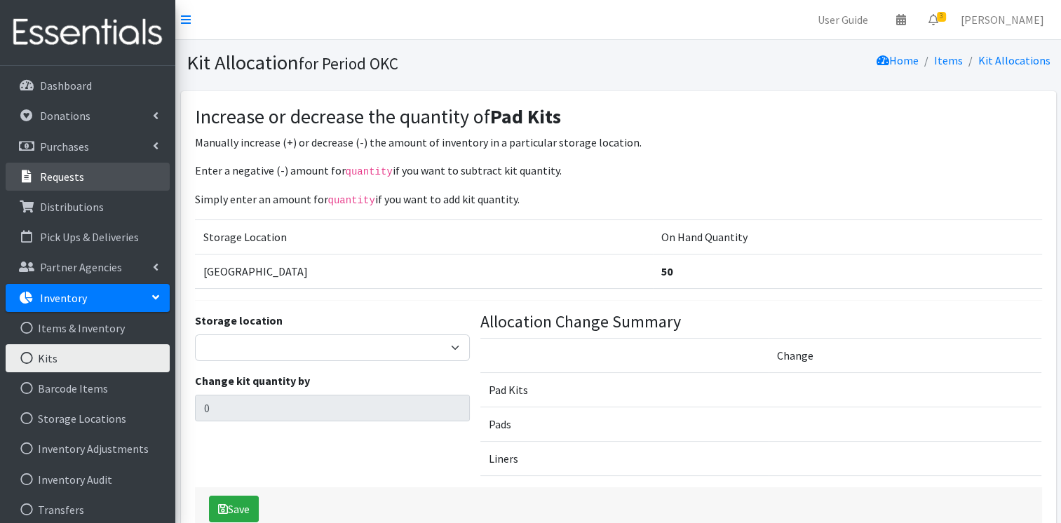
click at [114, 189] on link "Requests" at bounding box center [88, 177] width 164 height 28
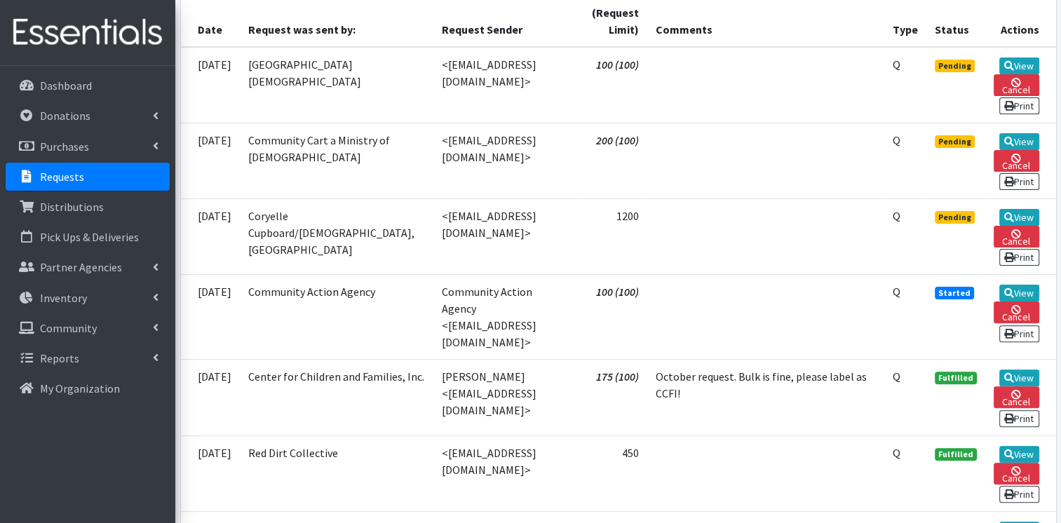
scroll to position [353, 0]
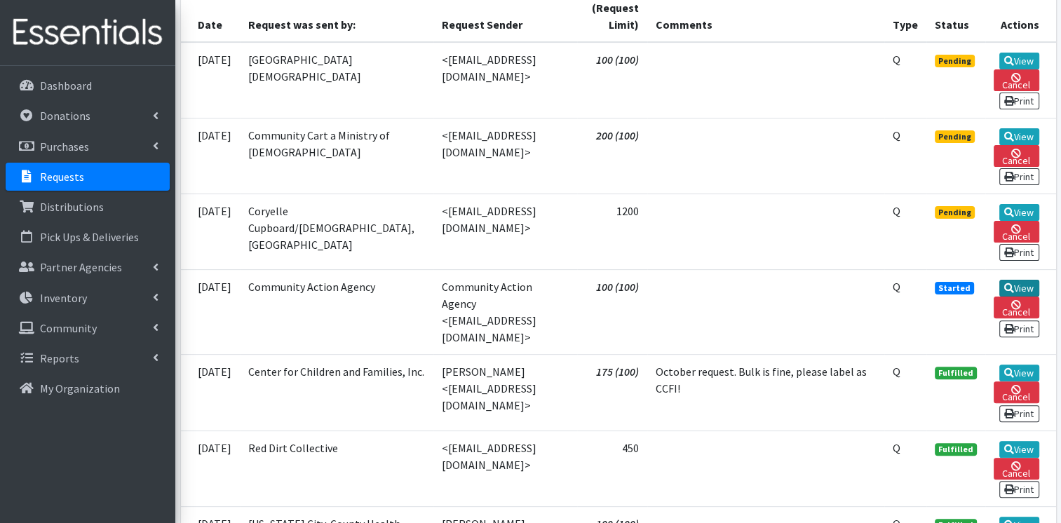
click at [1004, 293] on icon at bounding box center [1009, 288] width 10 height 10
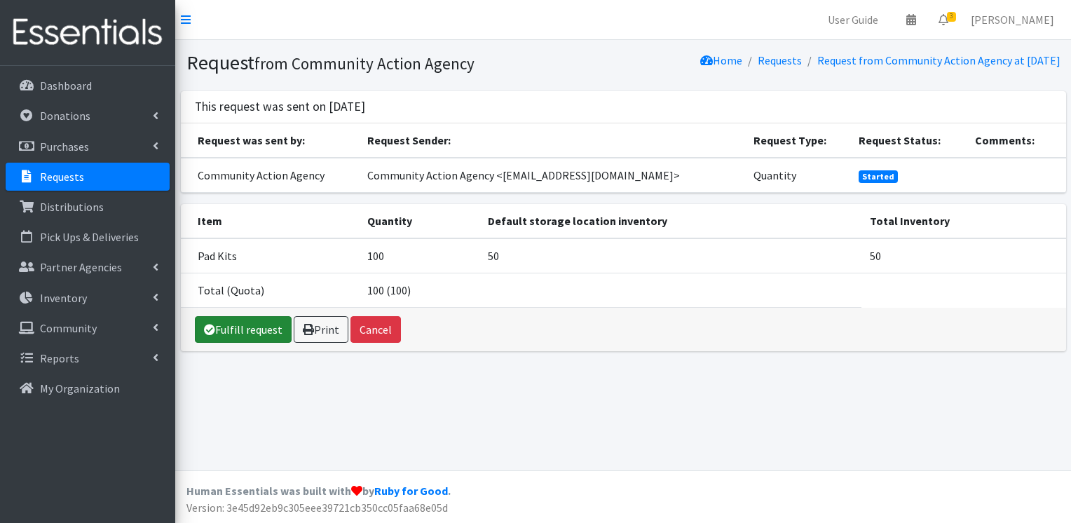
click at [265, 323] on link "Fulfill request" at bounding box center [243, 329] width 97 height 27
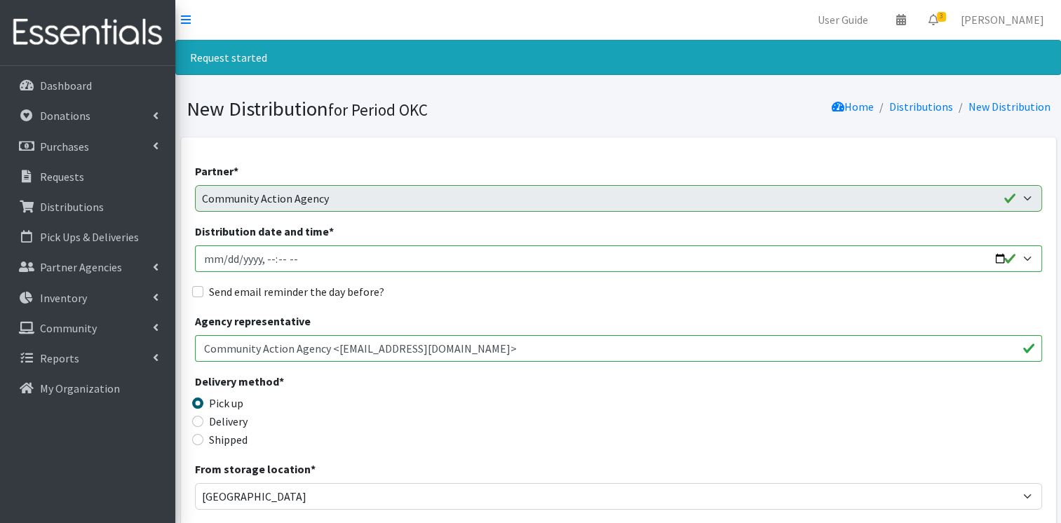
click at [206, 255] on input "Distribution date and time *" at bounding box center [618, 258] width 847 height 27
type input "2025-10-29T23:59"
type input "2025-10-09T23:59"
type input "2025-10-09T15:30"
click at [198, 291] on input "Send email reminder the day before?" at bounding box center [197, 291] width 11 height 11
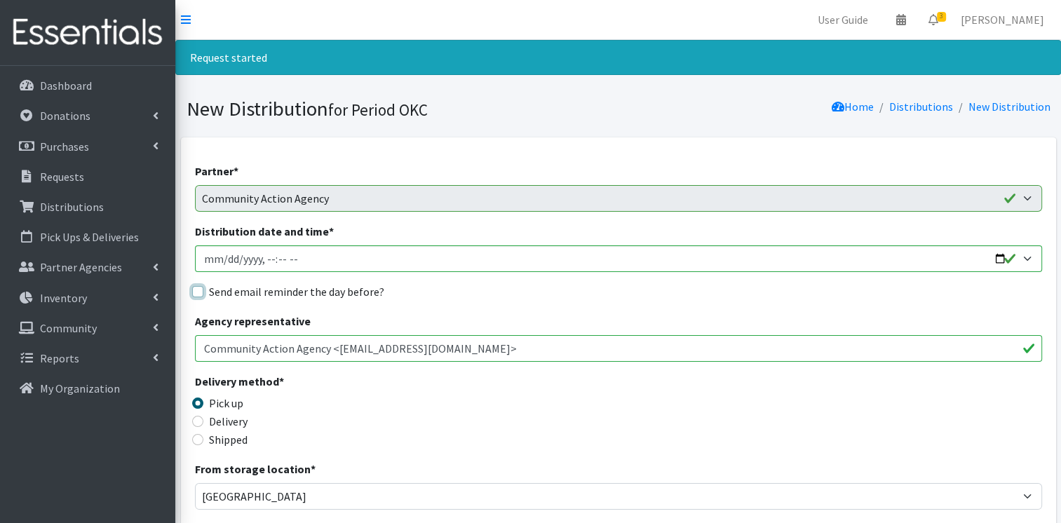
checkbox input "true"
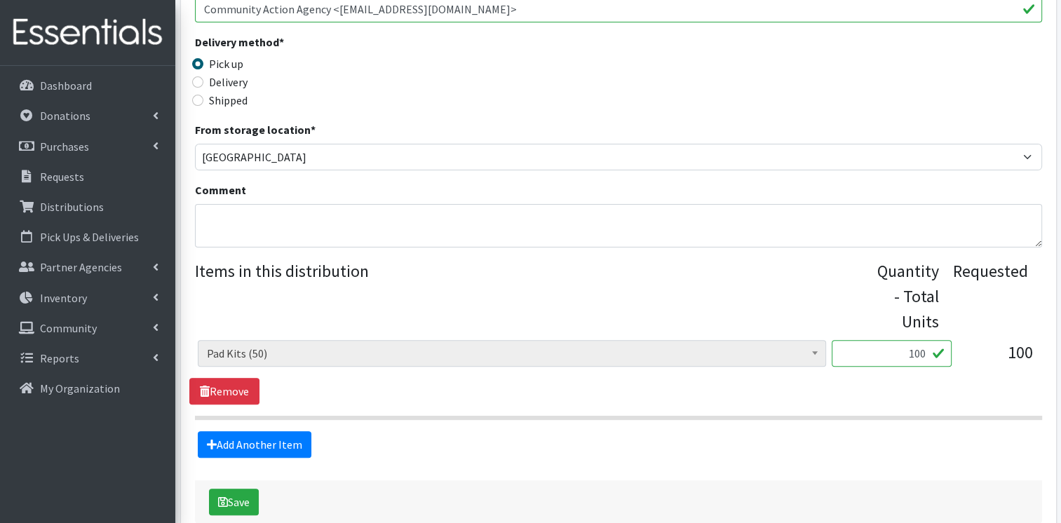
scroll to position [359, 0]
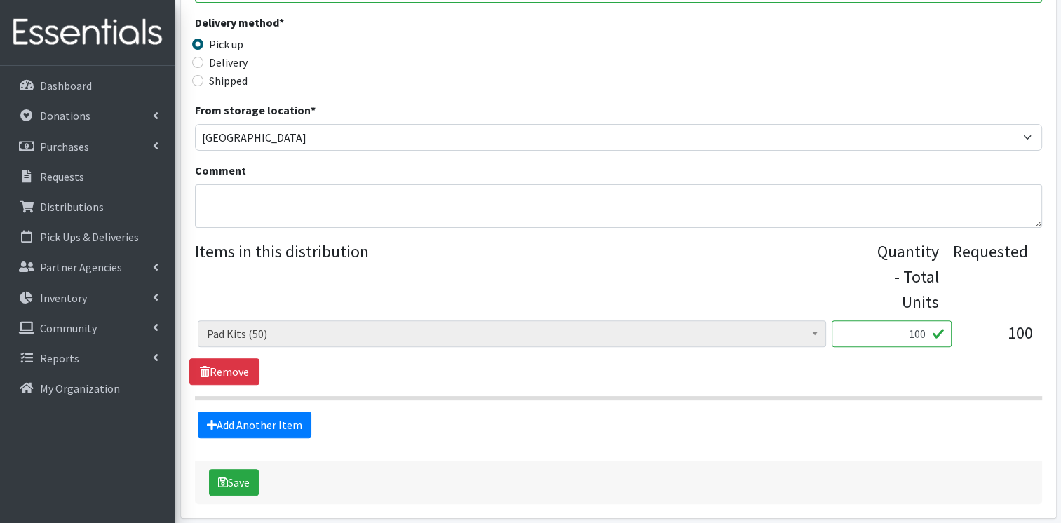
click at [924, 330] on input "100" at bounding box center [892, 333] width 120 height 27
type input "1"
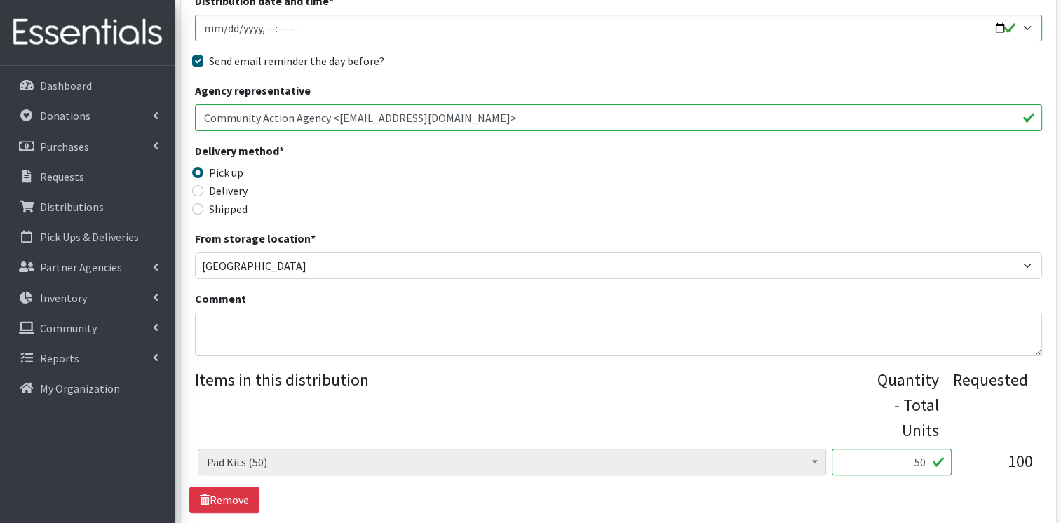
scroll to position [346, 0]
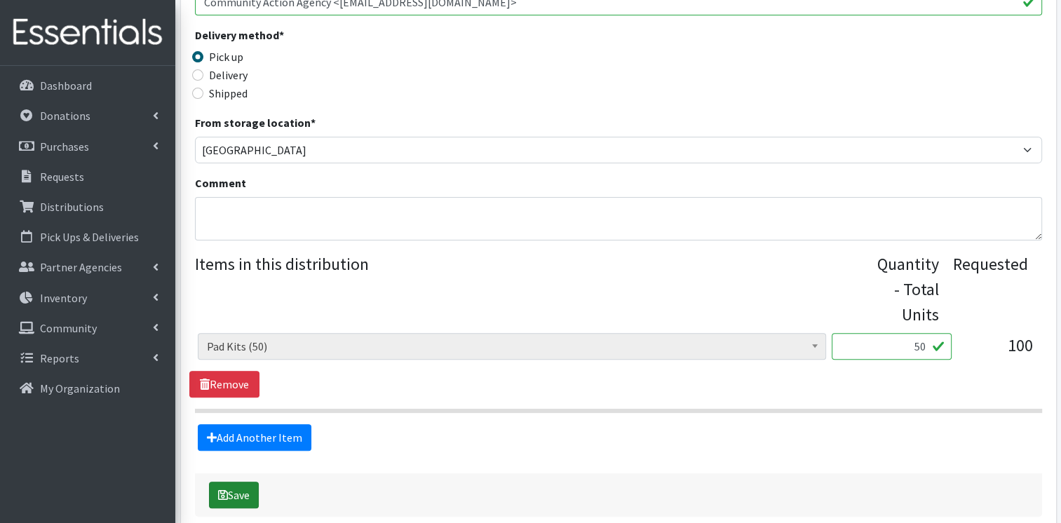
type input "50"
click at [241, 495] on button "Save" at bounding box center [234, 495] width 50 height 27
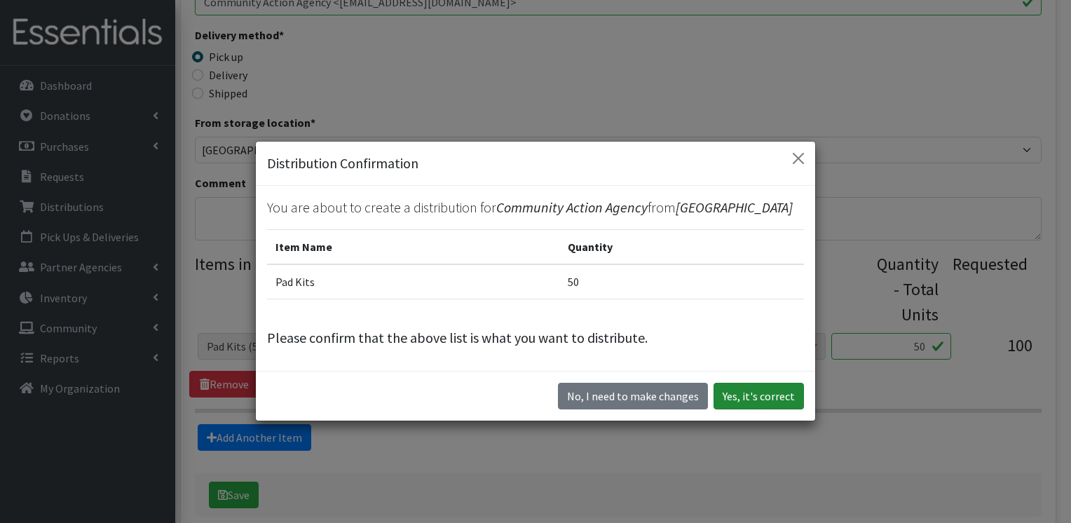
click at [752, 384] on button "Yes, it's correct" at bounding box center [759, 396] width 90 height 27
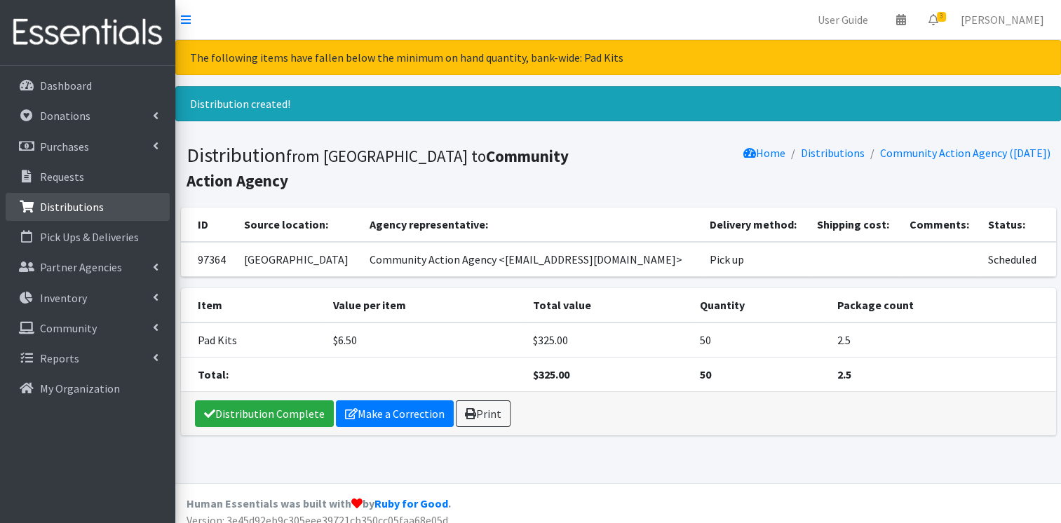
click at [91, 219] on link "Distributions" at bounding box center [88, 207] width 164 height 28
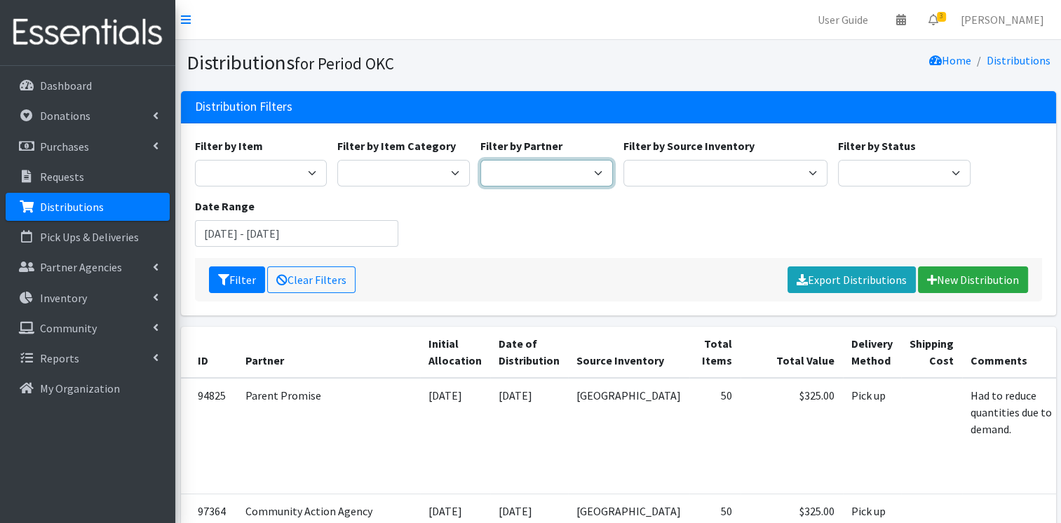
click at [551, 175] on select "ACTNow Health and Wellness Fair ASTEC Schools Bagz of luv Inc Bethesda CannaChu…" at bounding box center [546, 173] width 133 height 27
select select "5978"
click at [480, 160] on select "ACTNow Health and Wellness Fair ASTEC Schools Bagz of luv Inc Bethesda CannaChu…" at bounding box center [546, 173] width 133 height 27
click at [238, 276] on button "Filter" at bounding box center [237, 279] width 56 height 27
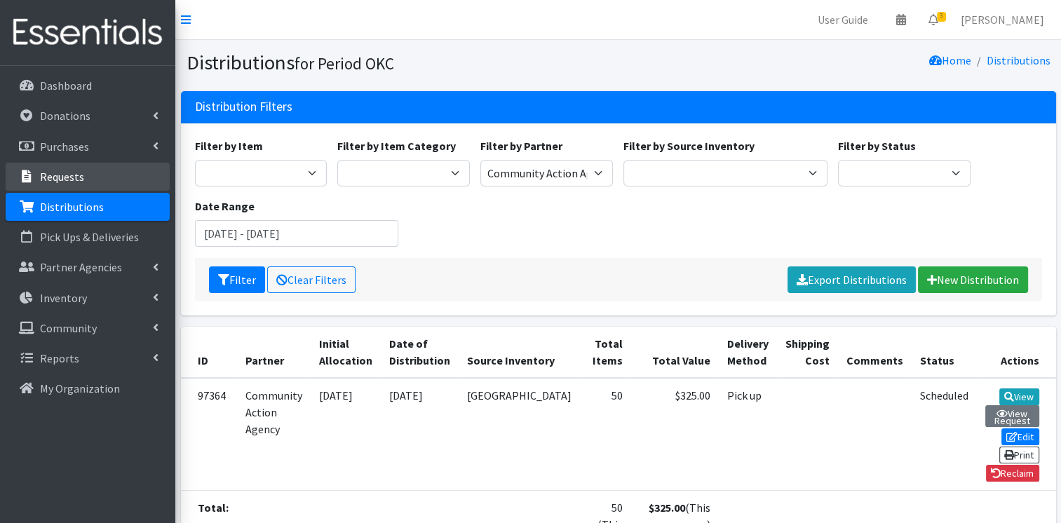
click at [82, 174] on link "Requests" at bounding box center [88, 177] width 164 height 28
